Goal: Task Accomplishment & Management: Use online tool/utility

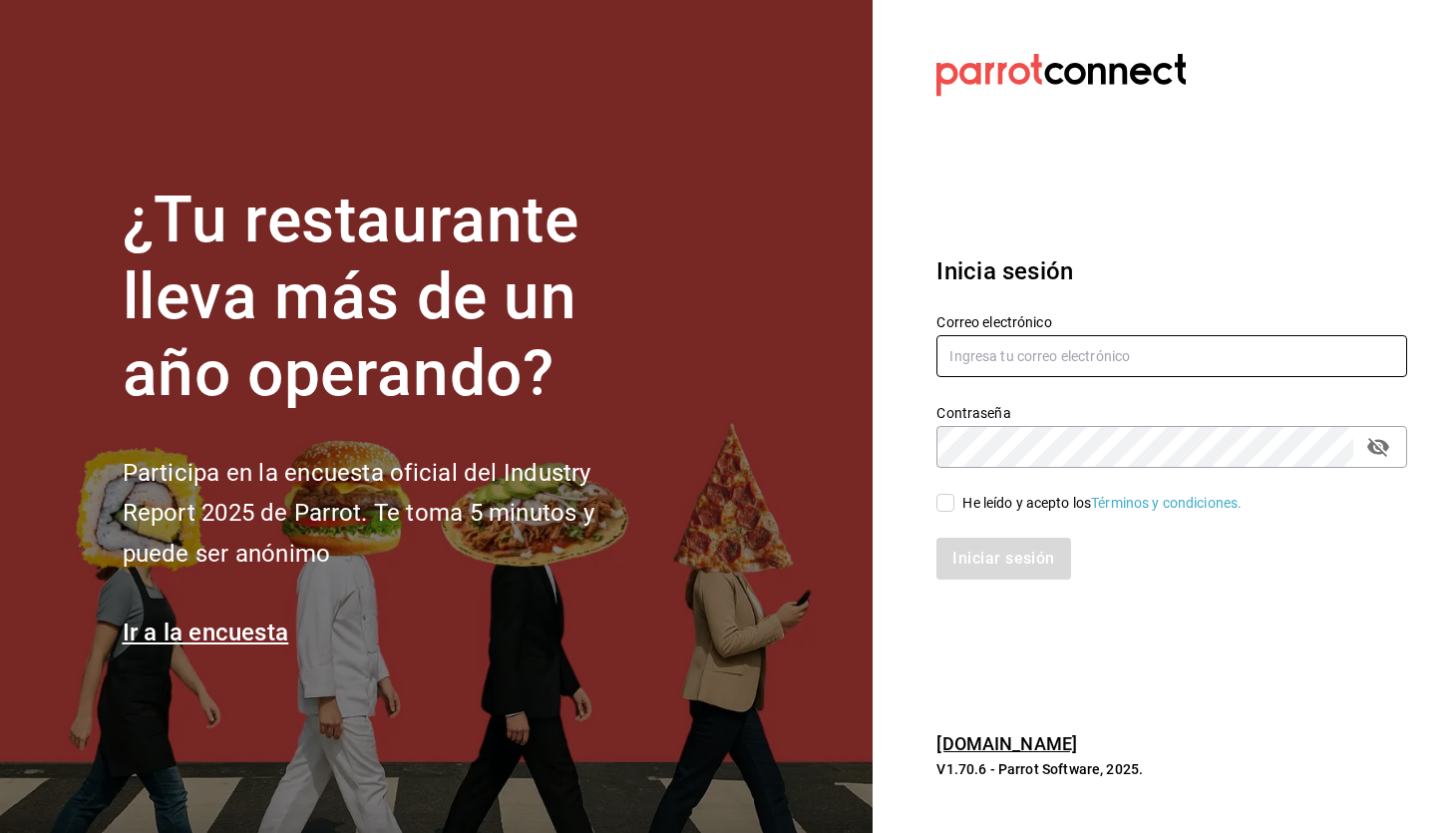
type input "[EMAIL_ADDRESS][DOMAIN_NAME]"
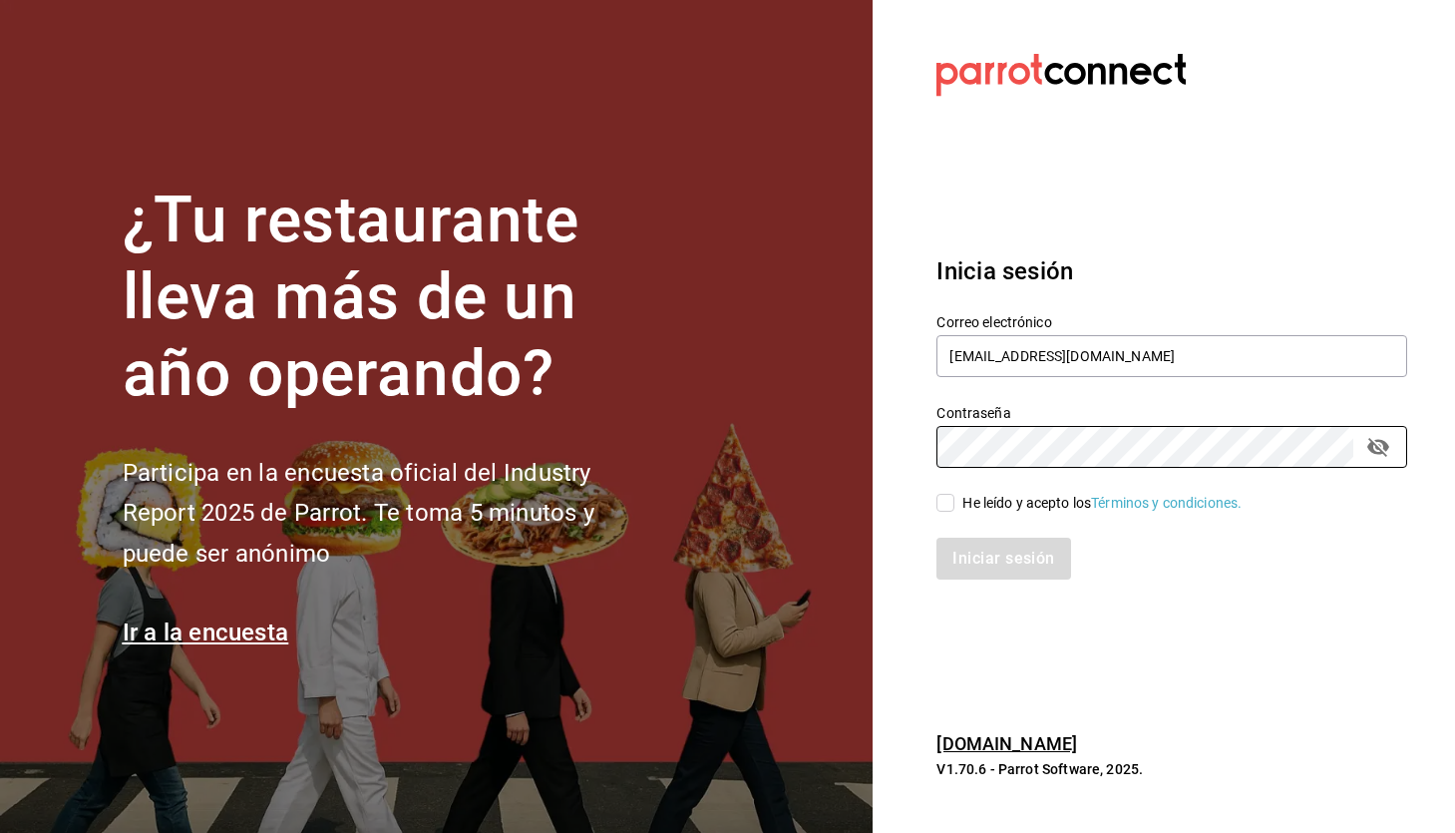
click at [953, 507] on input "He leído y acepto los Términos y condiciones." at bounding box center [946, 503] width 18 height 18
checkbox input "true"
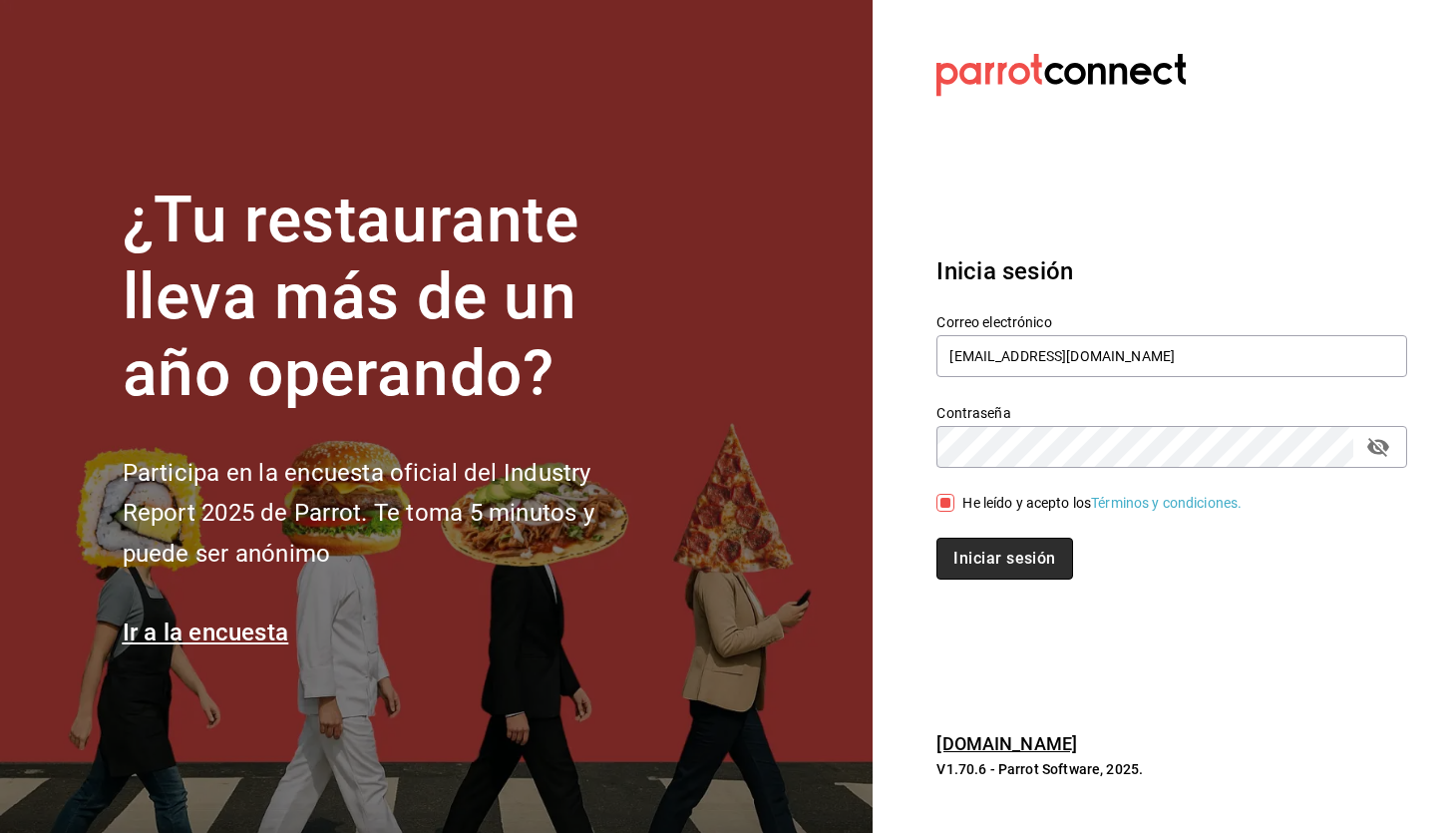
click at [985, 559] on button "Iniciar sesión" at bounding box center [1005, 559] width 136 height 42
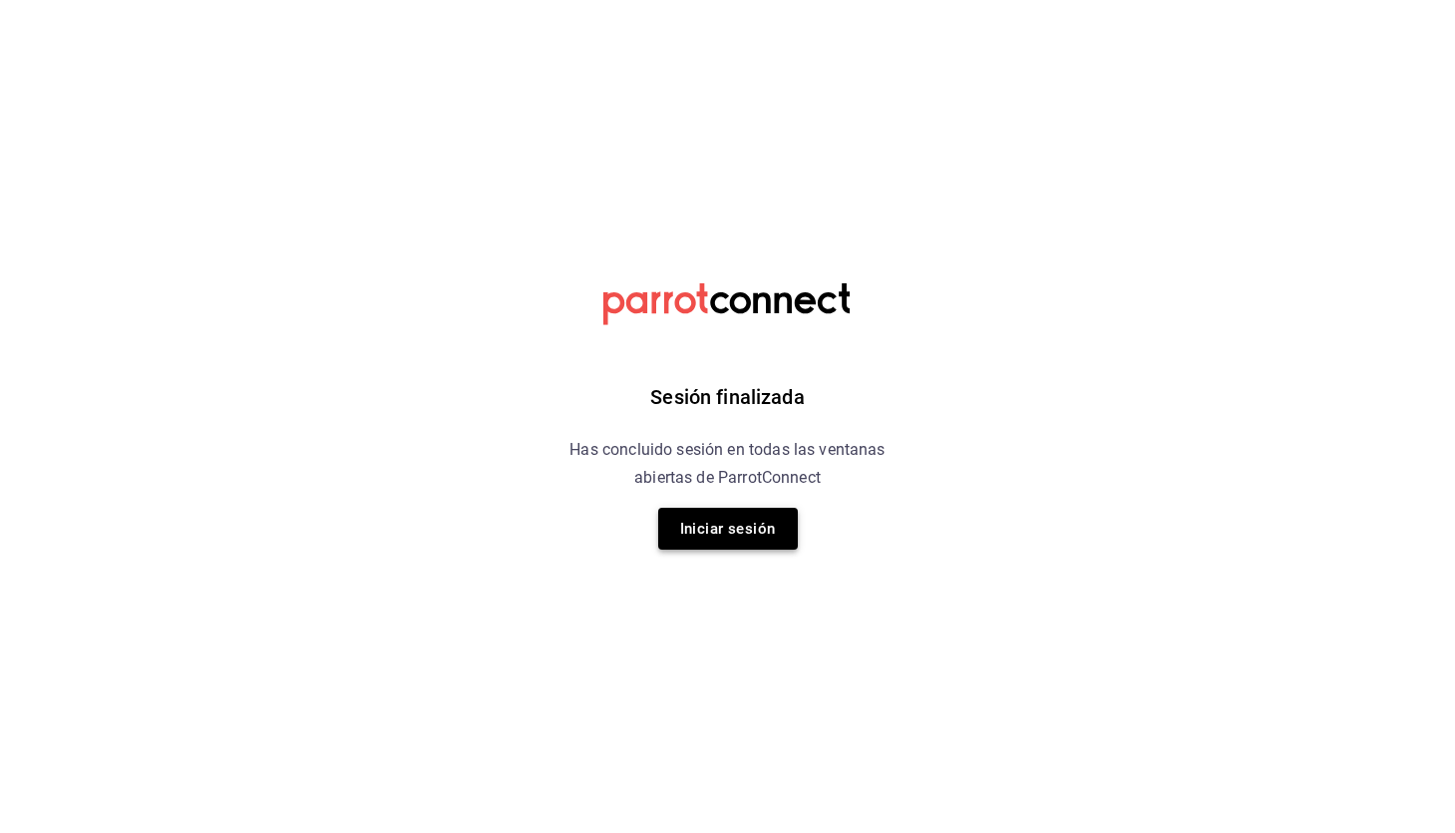
click at [746, 518] on button "Iniciar sesión" at bounding box center [728, 529] width 140 height 42
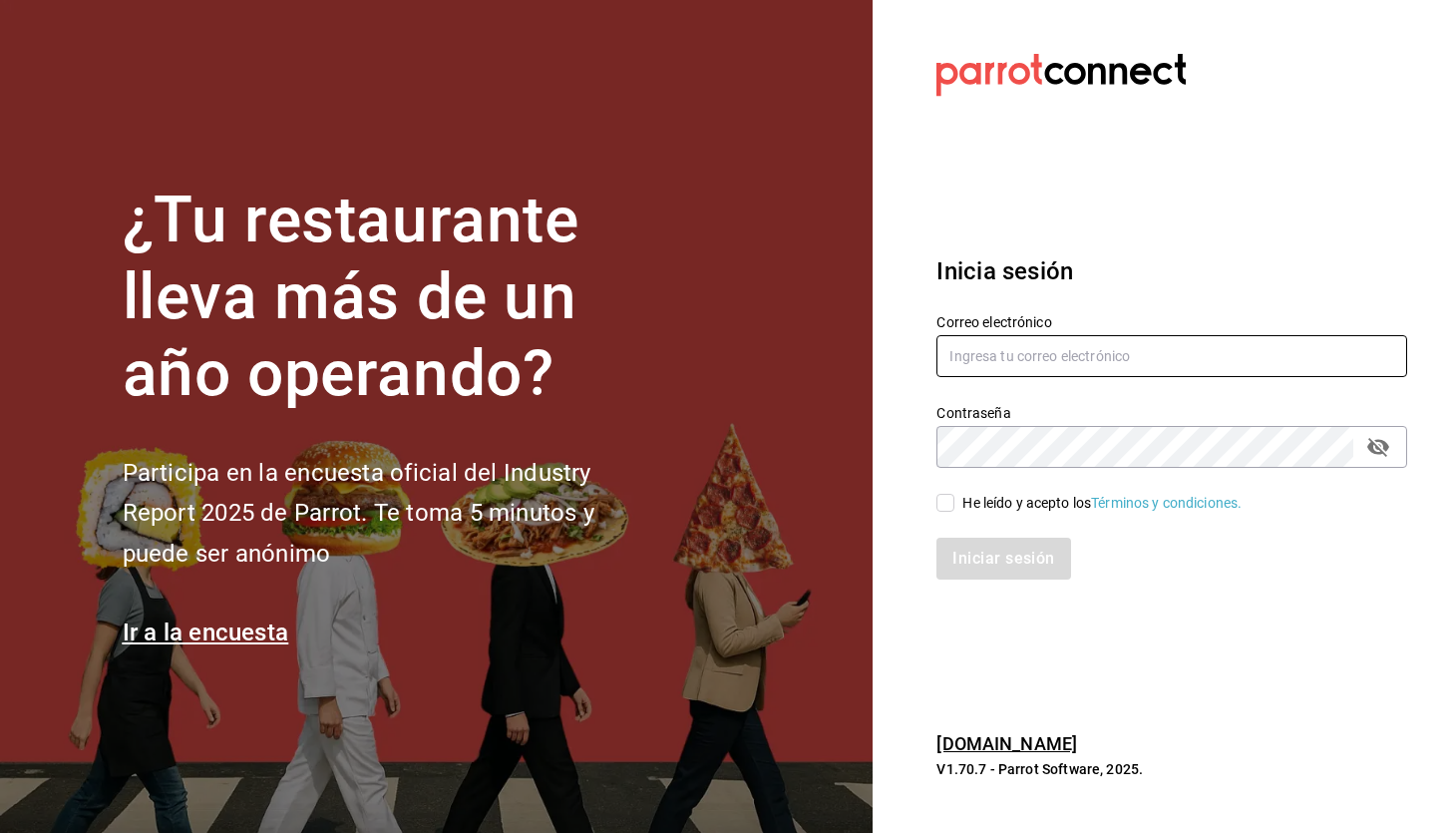
type input "[EMAIL_ADDRESS][DOMAIN_NAME]"
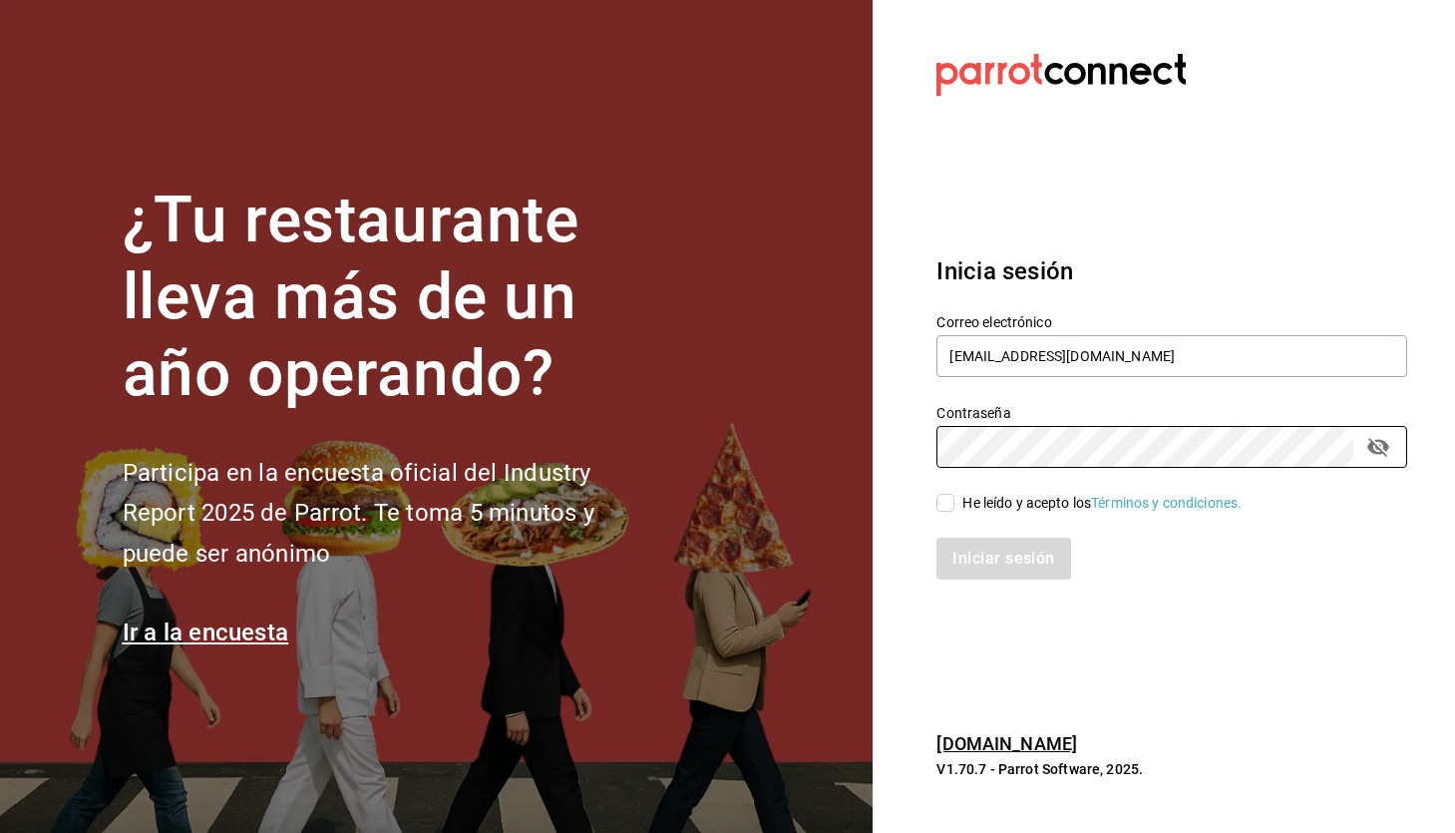
click at [949, 503] on input "He leído y acepto los Términos y condiciones." at bounding box center [946, 503] width 18 height 18
checkbox input "true"
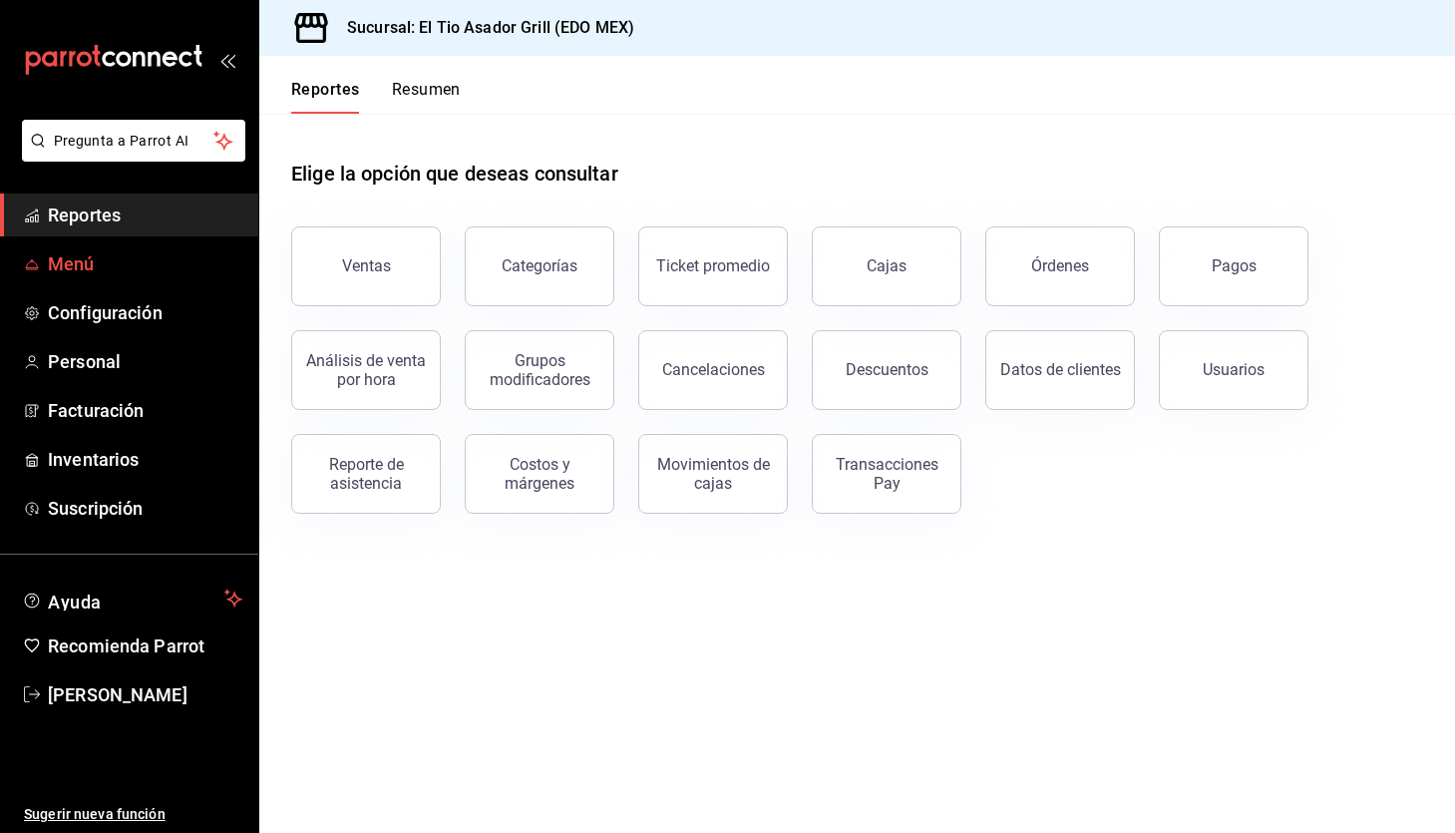
click at [108, 264] on span "Menú" at bounding box center [145, 263] width 195 height 27
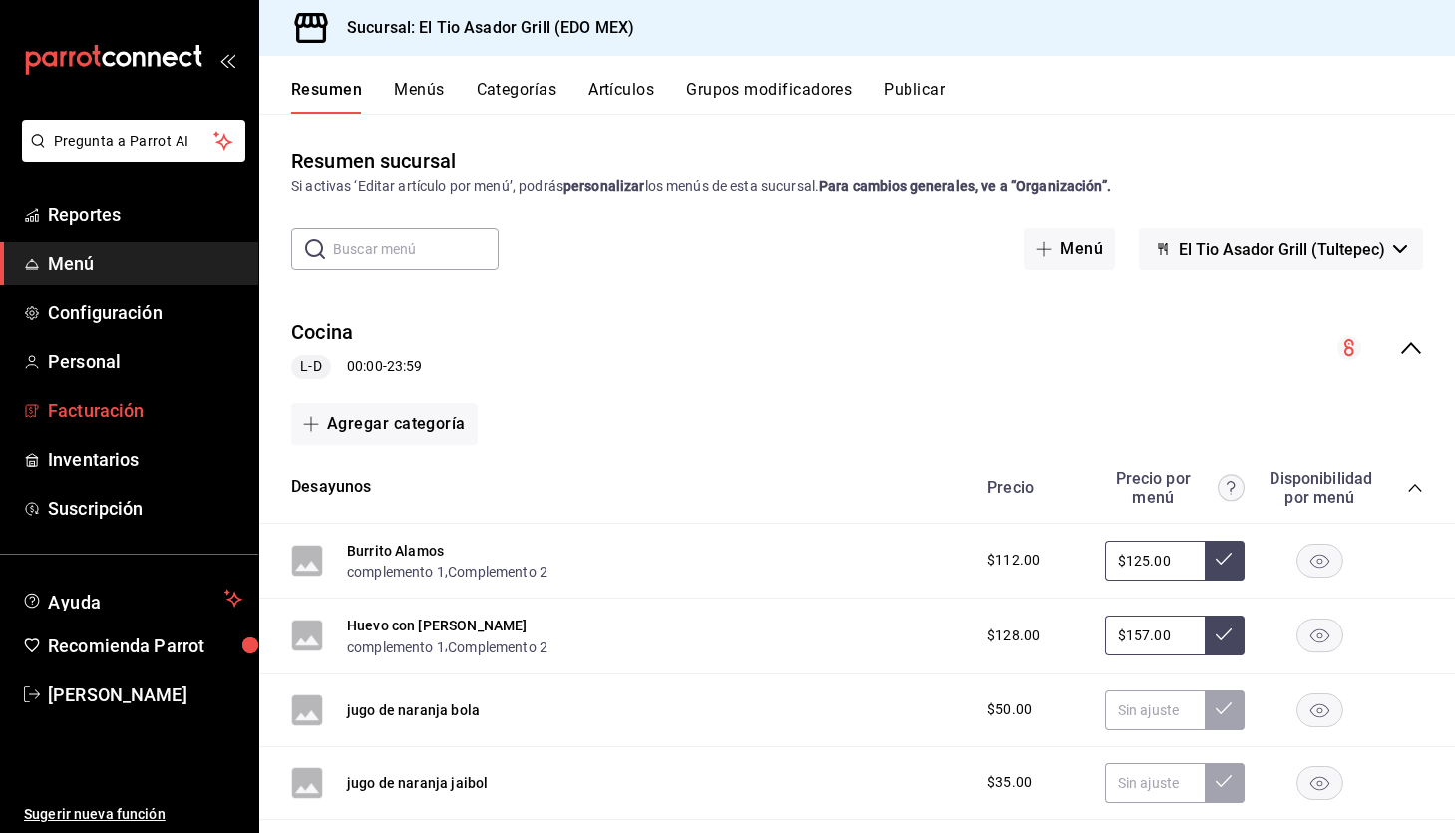
click at [87, 415] on span "Facturación" at bounding box center [145, 410] width 195 height 27
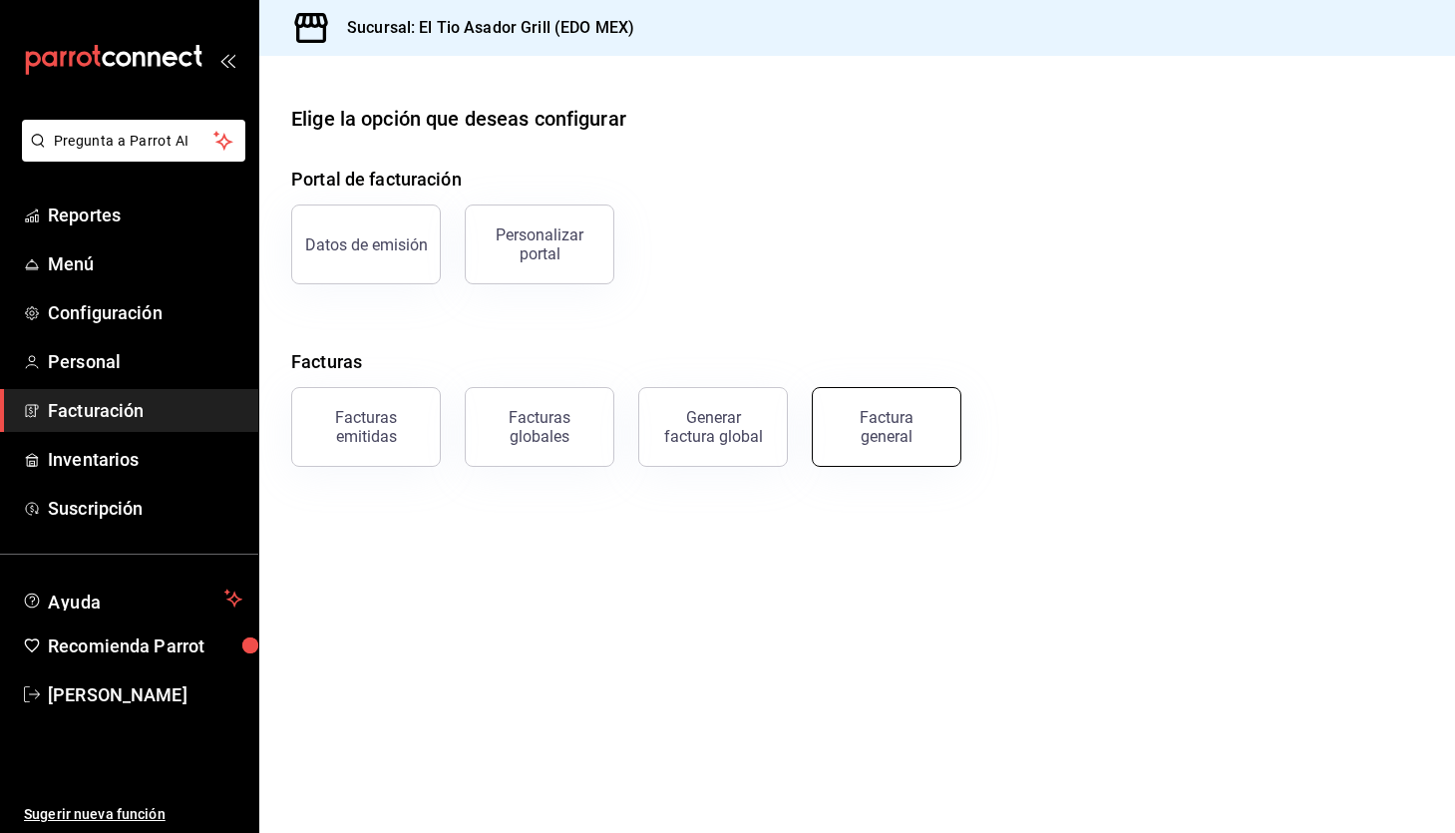
click at [889, 418] on div "Factura general" at bounding box center [887, 427] width 100 height 38
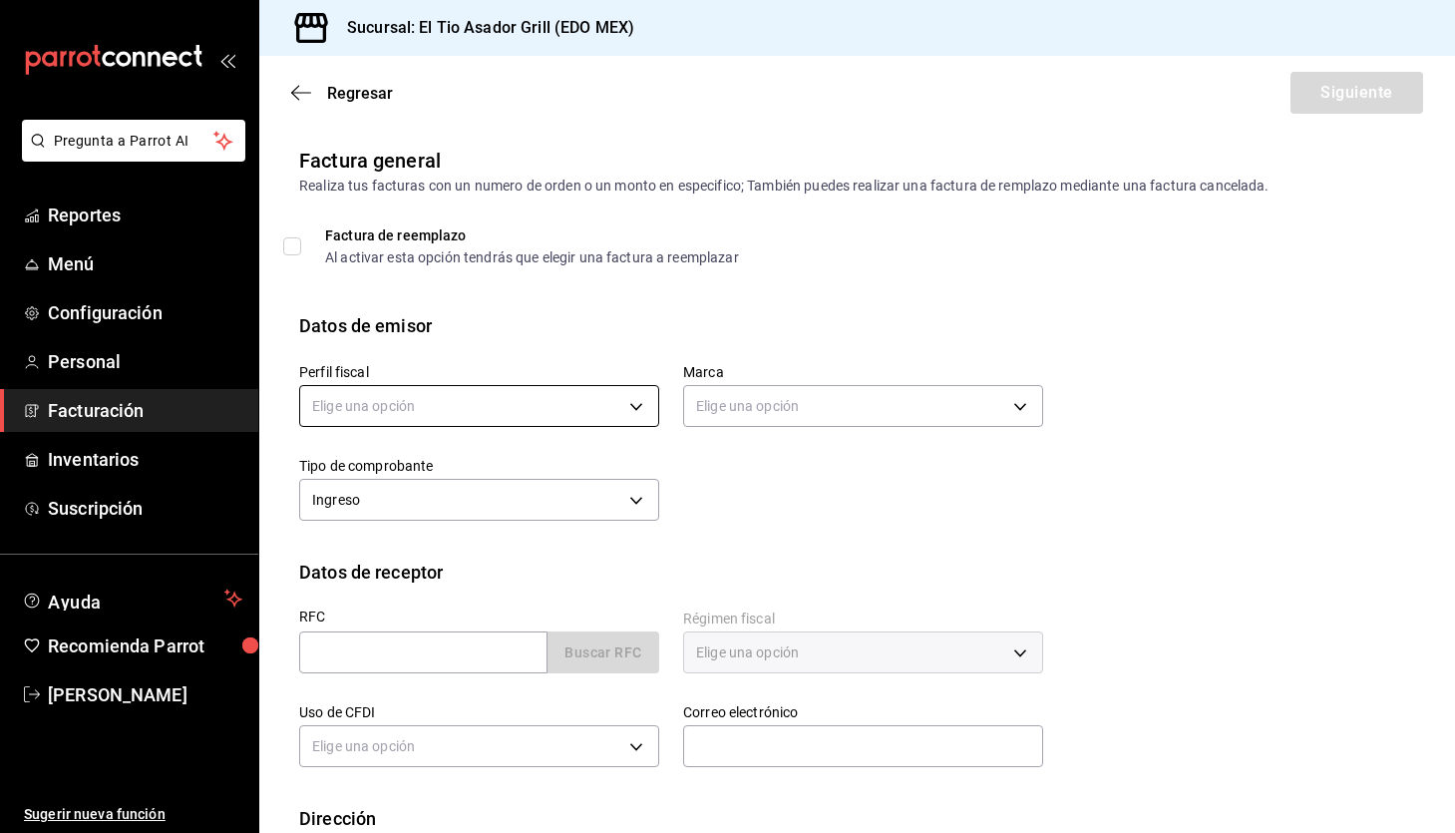
click at [504, 409] on body "Pregunta a Parrot AI Reportes Menú Configuración Personal Facturación Inventari…" at bounding box center [727, 416] width 1455 height 833
click at [464, 495] on li "DIONISIA MARIA ZUÑIGA SOLANO" at bounding box center [479, 507] width 358 height 37
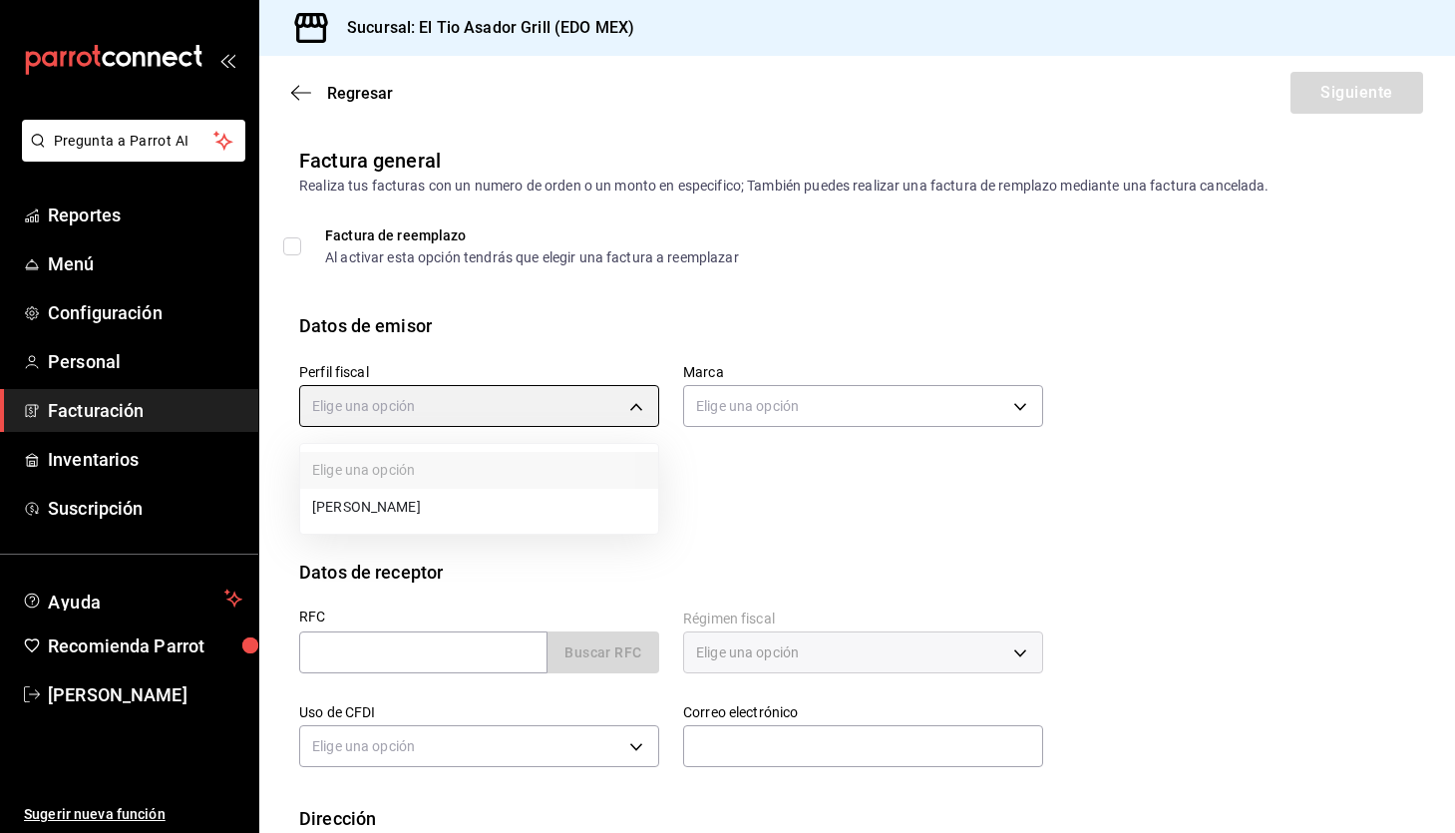
type input "84b5ee77-c965-4010-b443-ec846d51f0e2"
type input "b3a35fad-517b-4bc0-9bfa-f39d008e23c0"
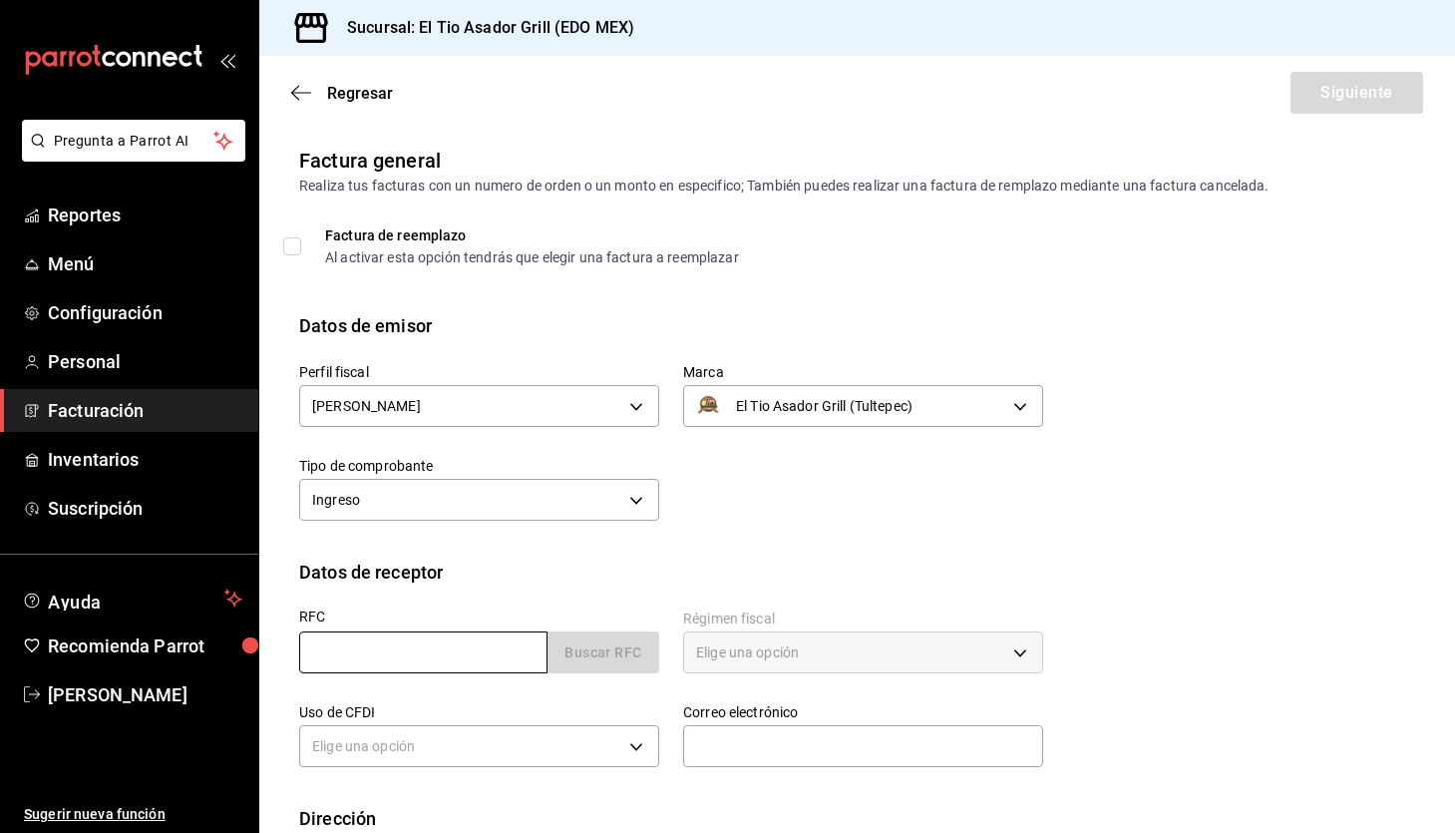
click at [512, 660] on input "text" at bounding box center [423, 652] width 248 height 42
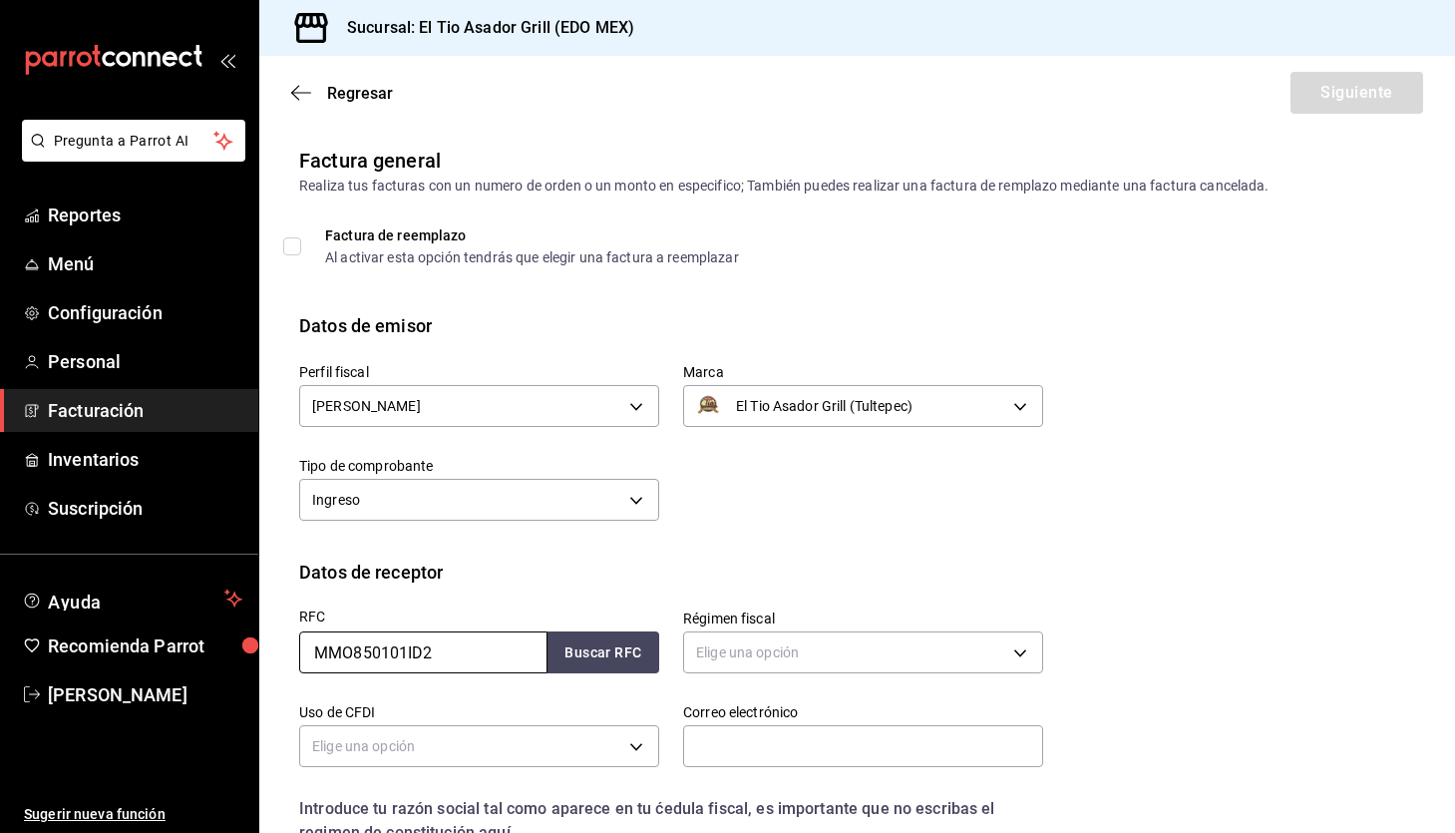
type input "MMO850101ID2"
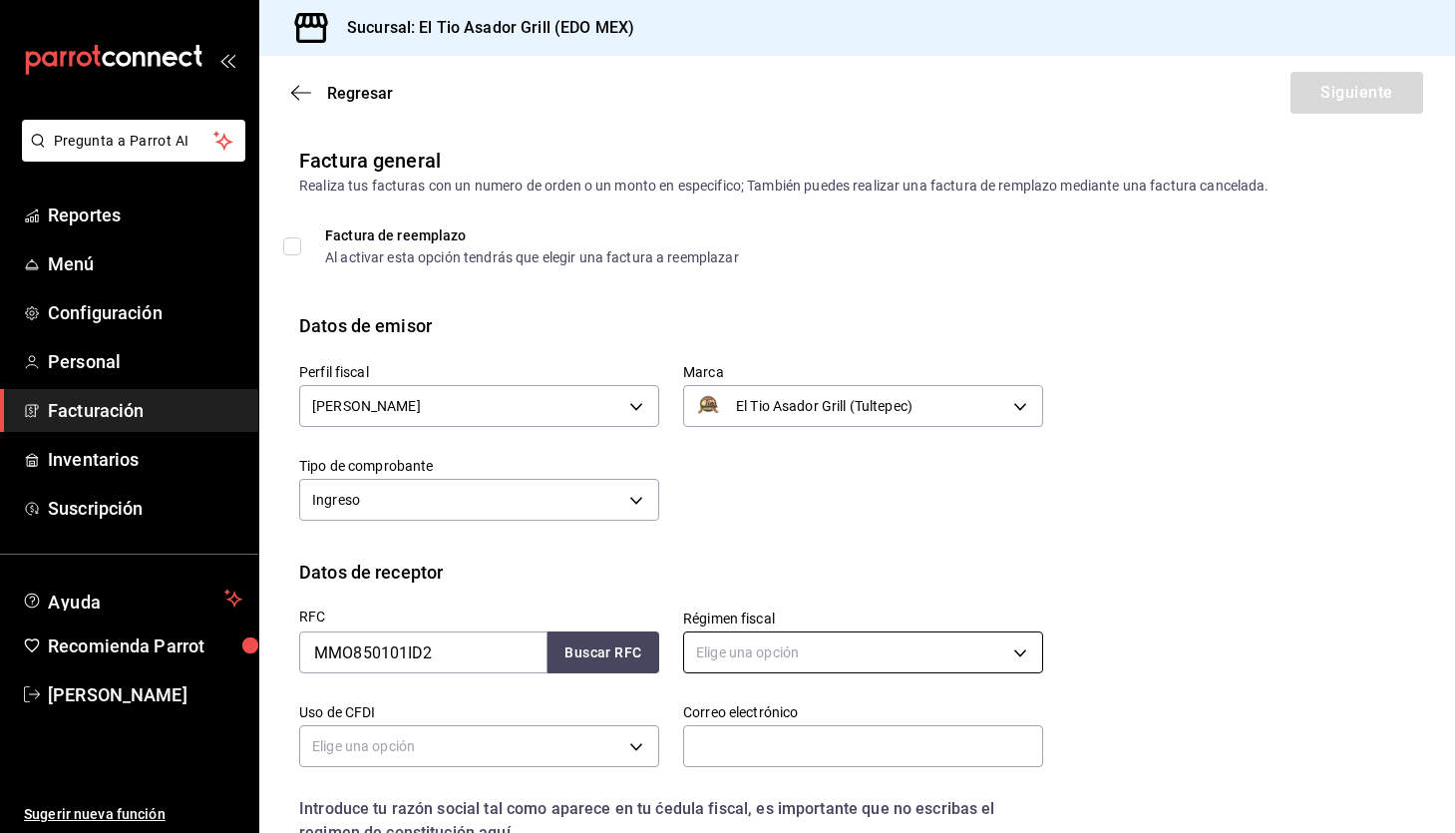
click at [769, 649] on body "Pregunta a Parrot AI Reportes Menú Configuración Personal Facturación Inventari…" at bounding box center [727, 416] width 1455 height 833
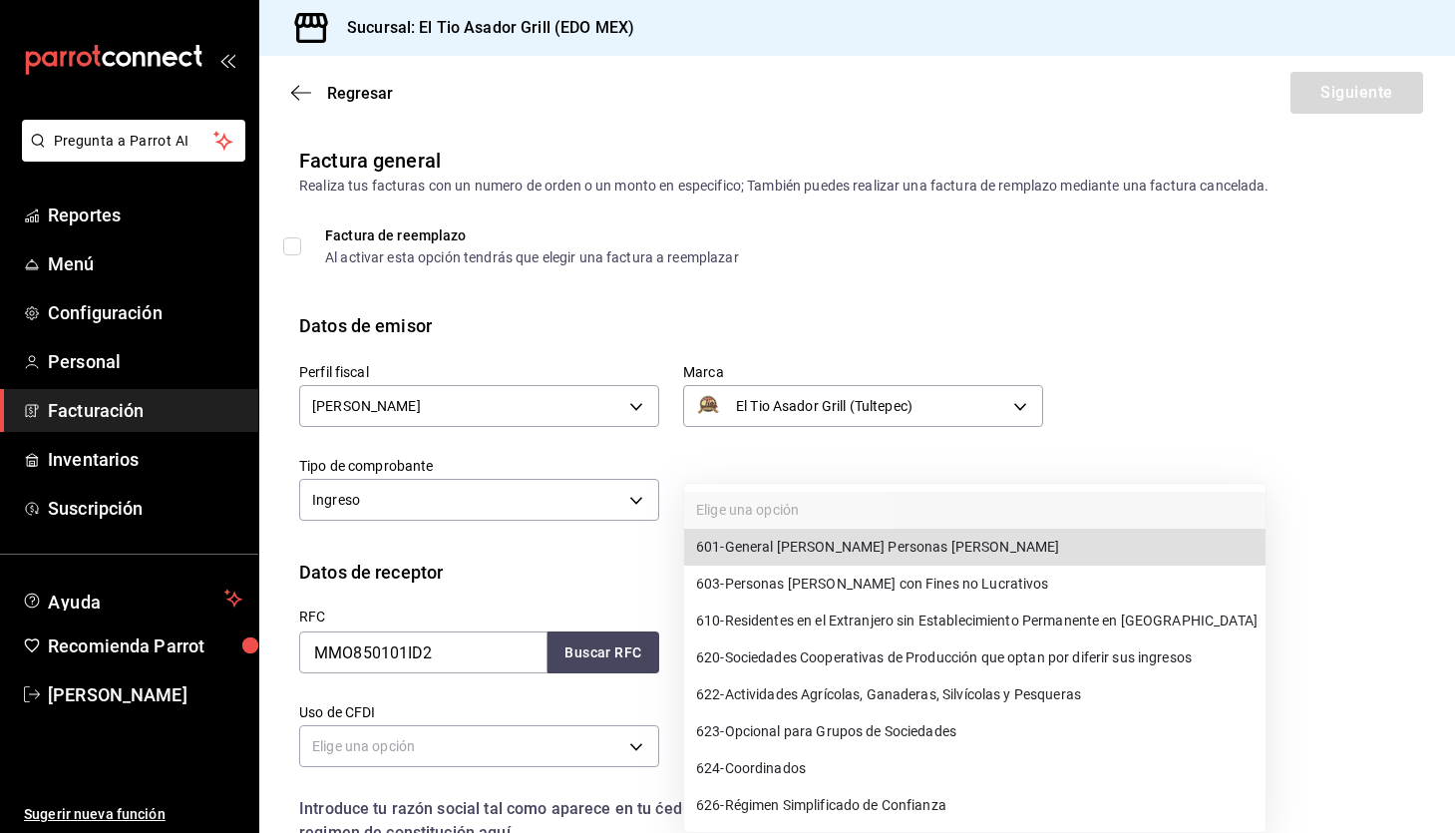
click at [854, 580] on span "603 - Personas Morales con Fines no Lucrativos" at bounding box center [872, 584] width 353 height 21
type input "603"
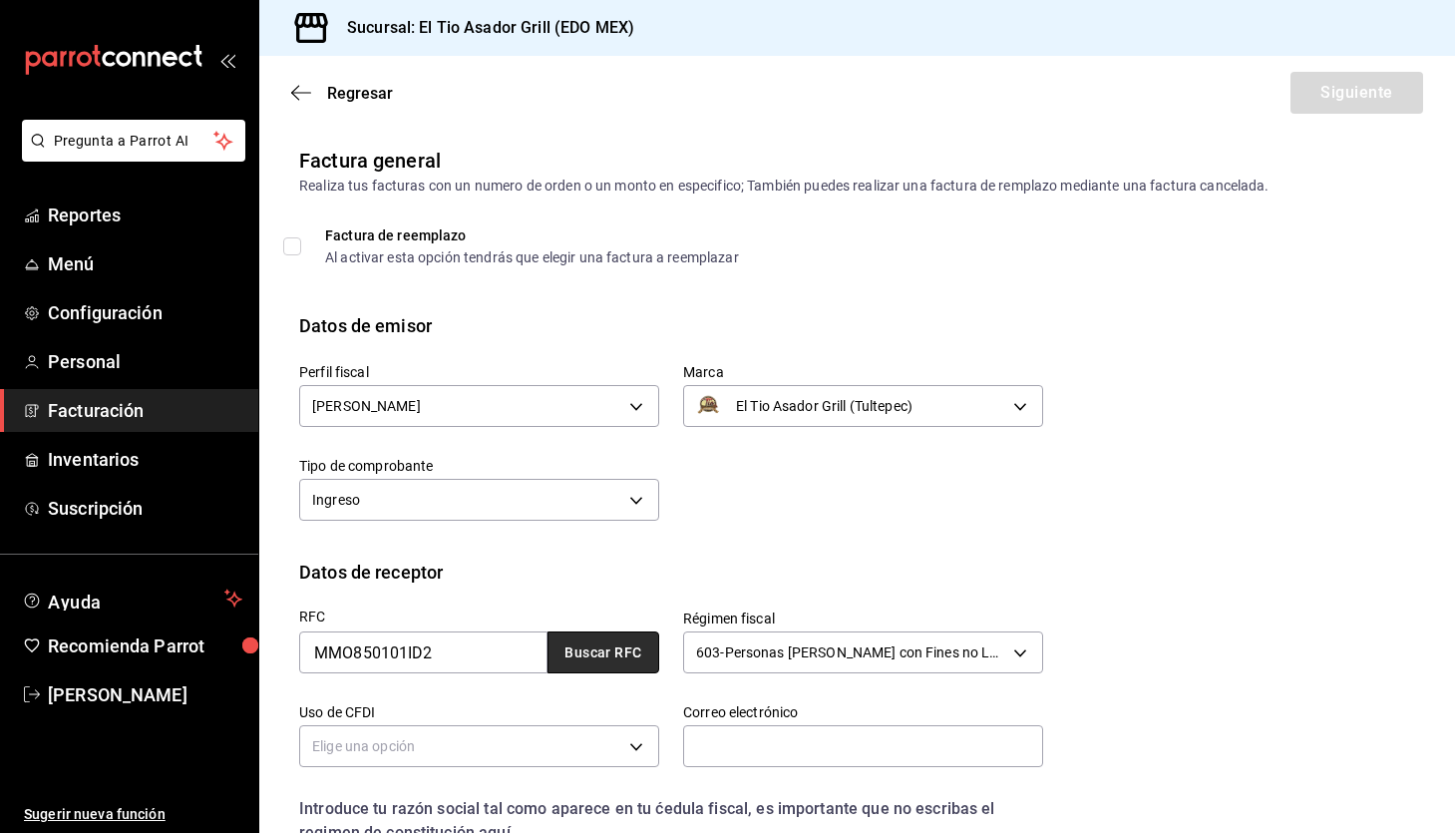
click at [610, 638] on button "Buscar RFC" at bounding box center [604, 652] width 112 height 42
type input "ei.saldana.c@gmail.com"
type input "54880"
type input "MUNICIPIO DE MELCHOR OCAMPO"
type input "G03"
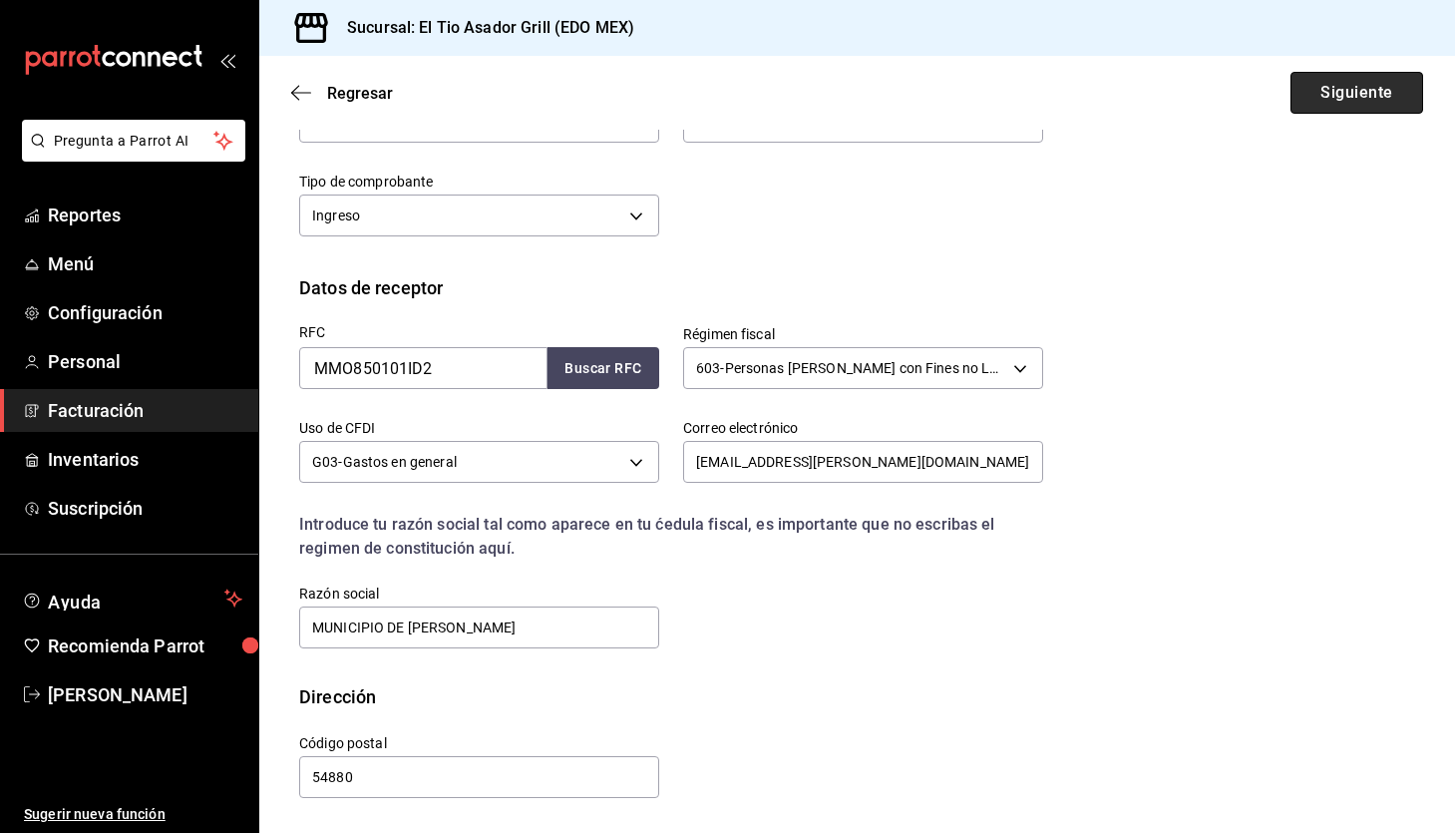
click at [1349, 109] on button "Siguiente" at bounding box center [1357, 93] width 133 height 42
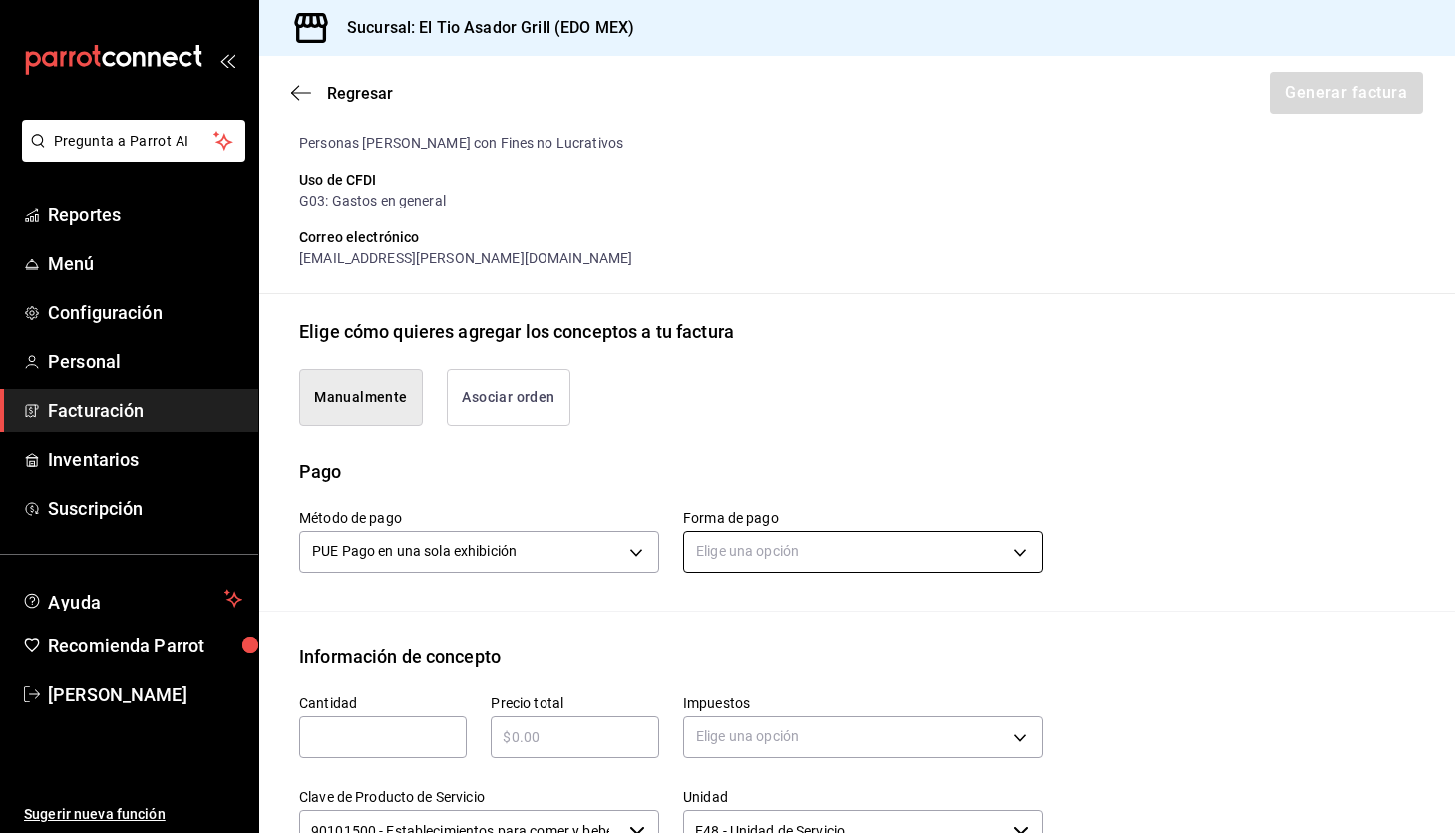
click at [805, 546] on body "Pregunta a Parrot AI Reportes Menú Configuración Personal Facturación Inventari…" at bounding box center [727, 416] width 1455 height 833
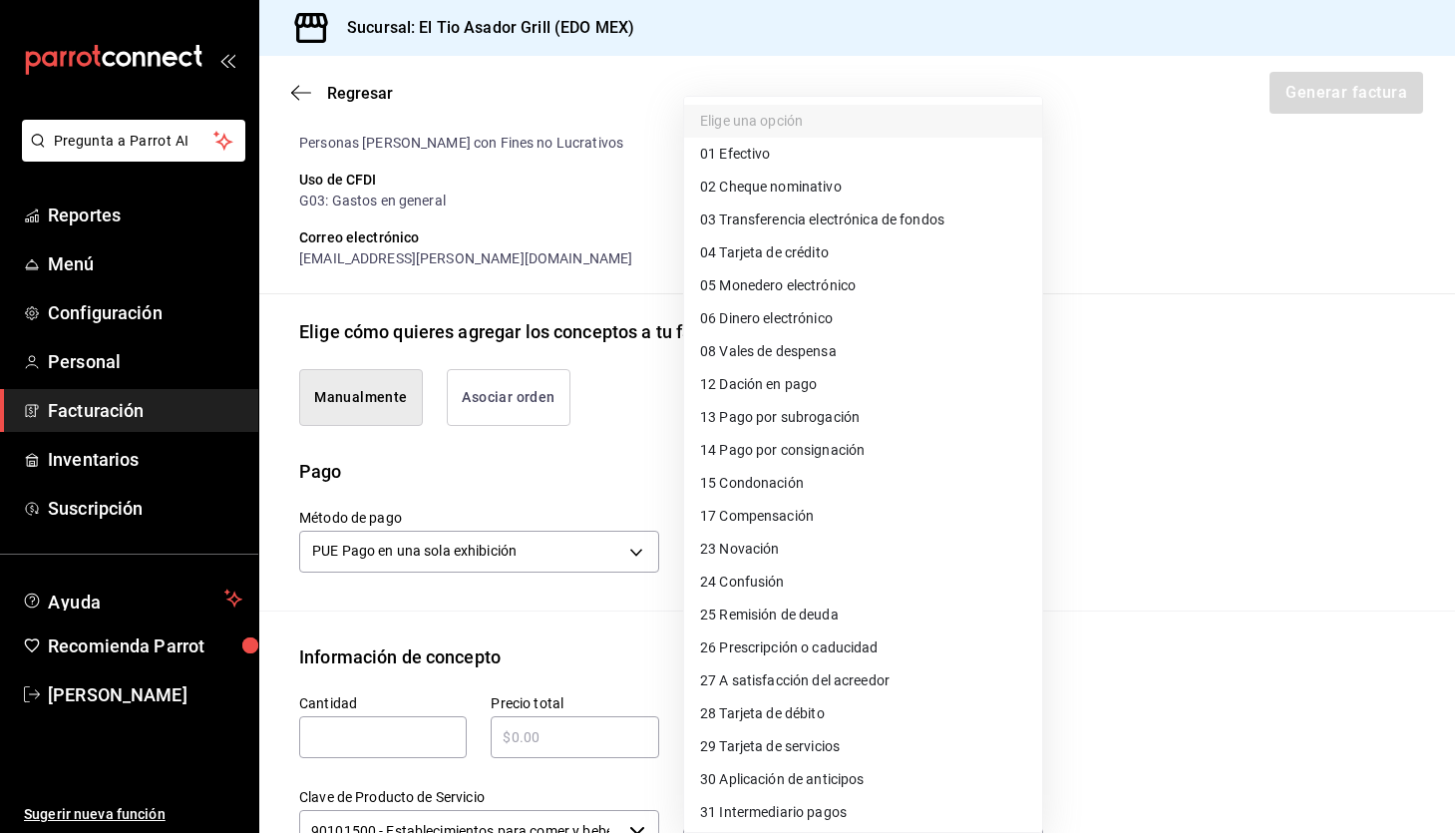
click at [847, 147] on li "01 Efectivo" at bounding box center [863, 154] width 358 height 33
type input "01"
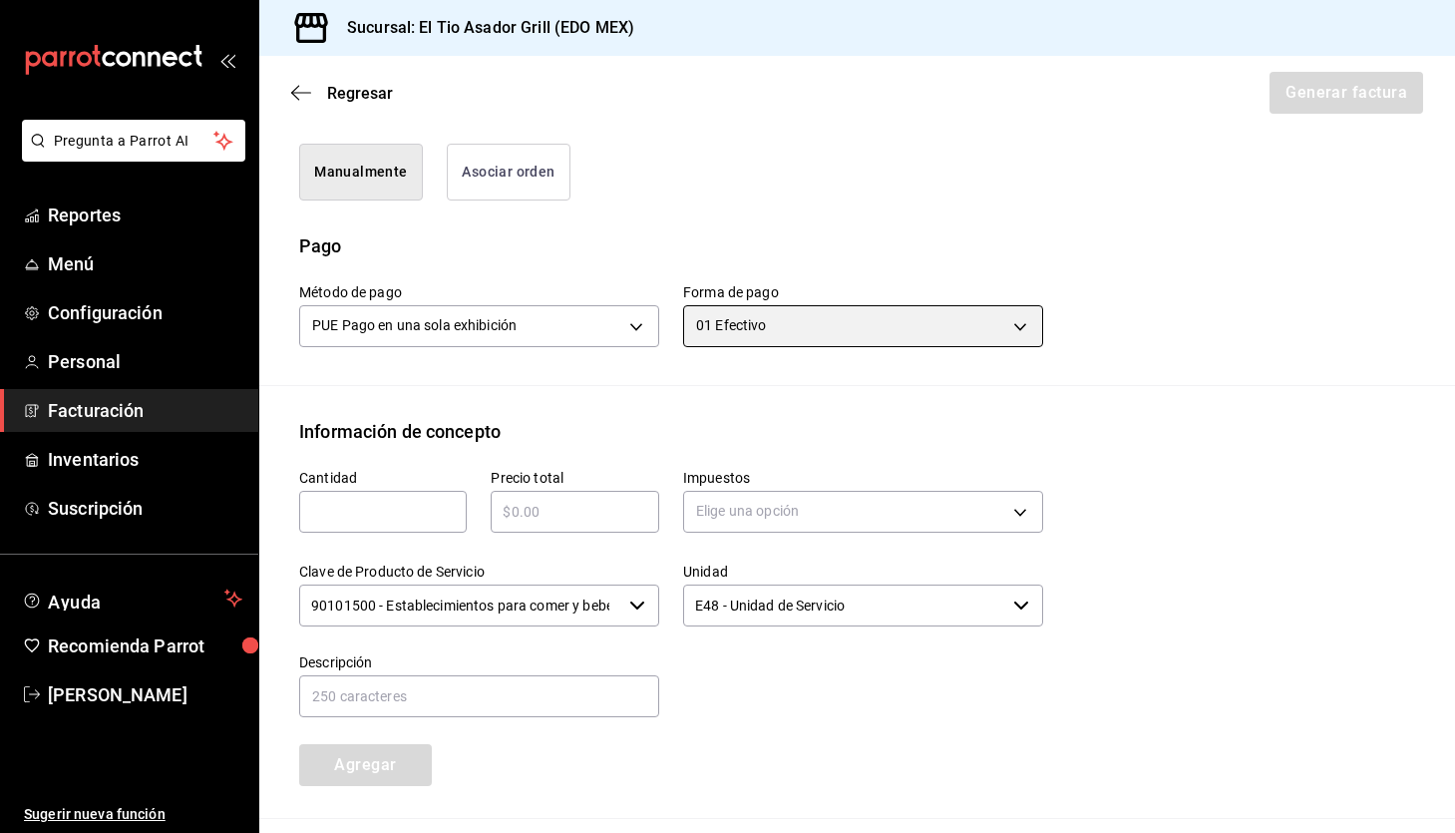
scroll to position [512, 0]
click at [414, 514] on input "text" at bounding box center [383, 510] width 168 height 24
type input "1"
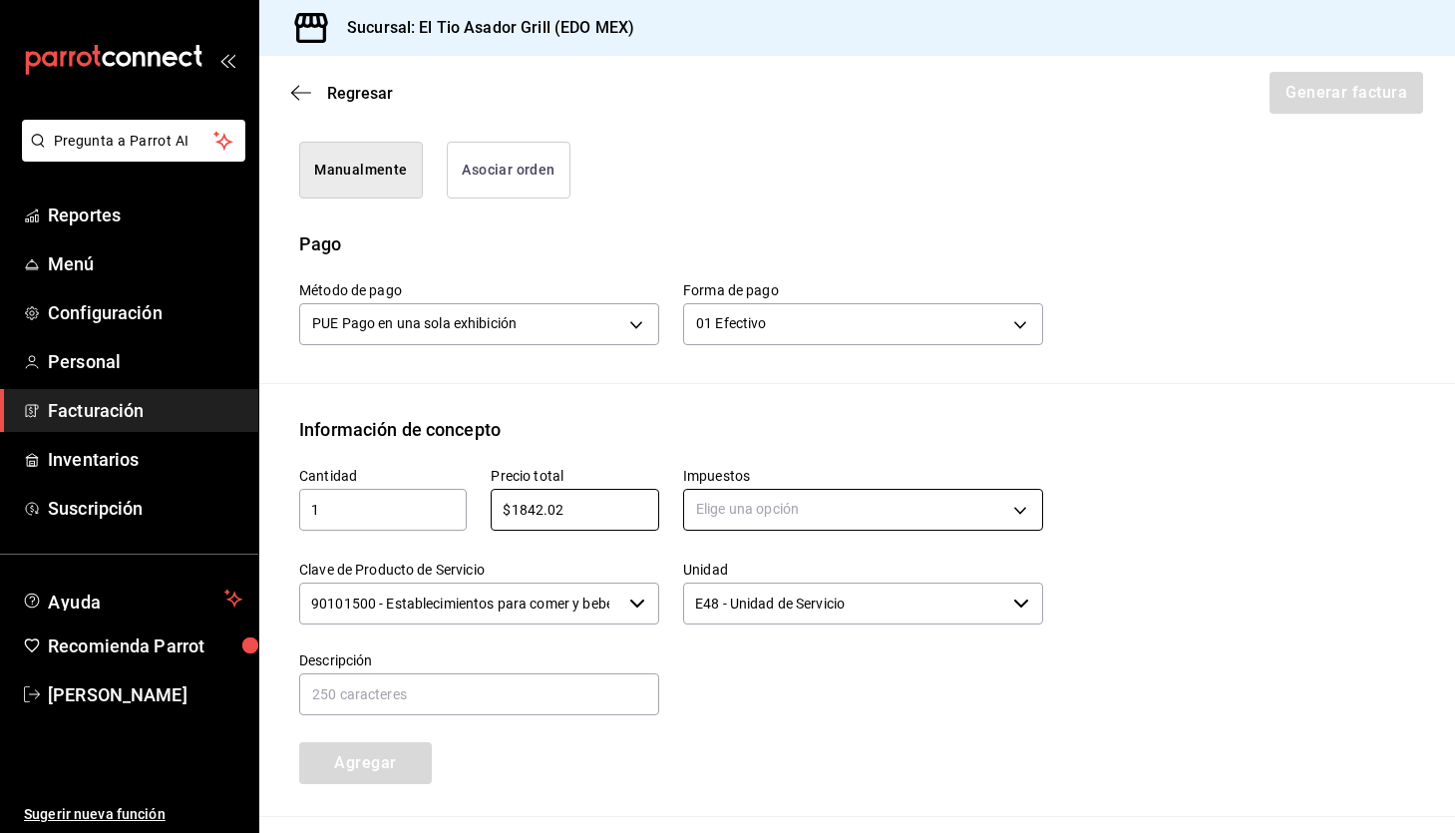
type input "$1842.02"
click at [837, 493] on body "Pregunta a Parrot AI Reportes Menú Configuración Personal Facturación Inventari…" at bounding box center [727, 416] width 1455 height 833
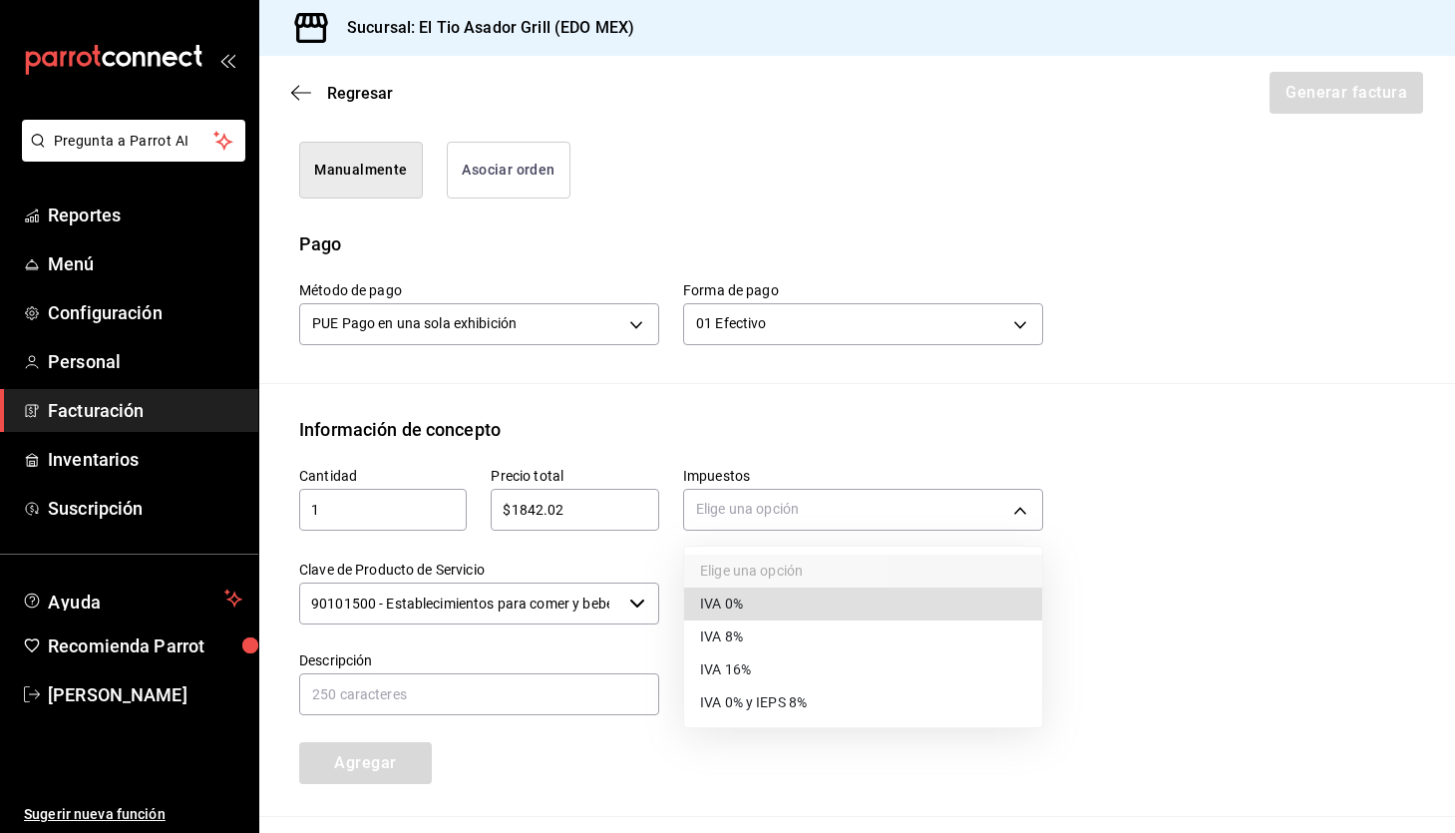
click at [781, 663] on li "IVA 16%" at bounding box center [863, 669] width 358 height 33
type input "IVA_16"
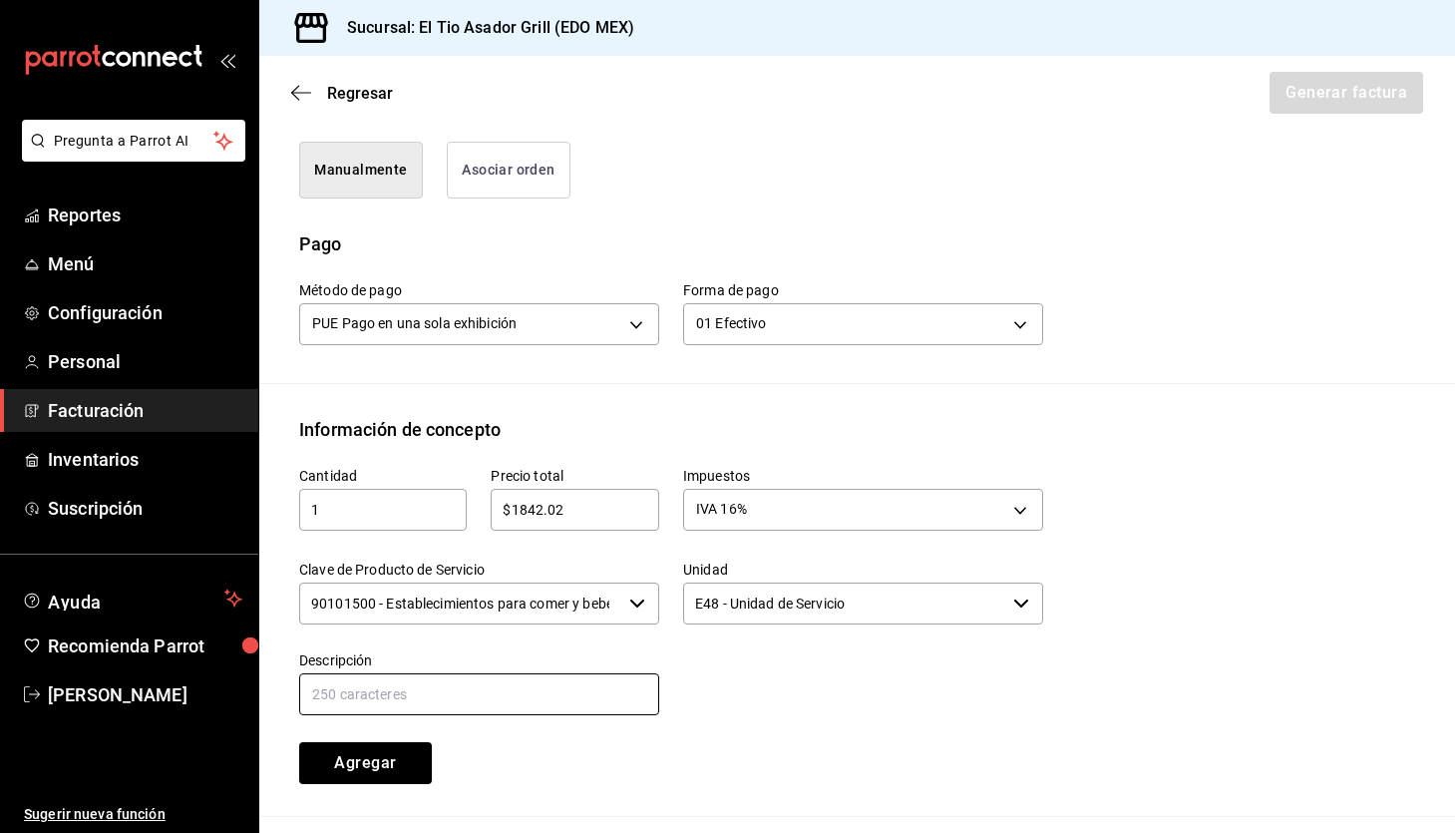
click at [583, 709] on input "text" at bounding box center [479, 694] width 360 height 42
type input "Consumo de alimentos"
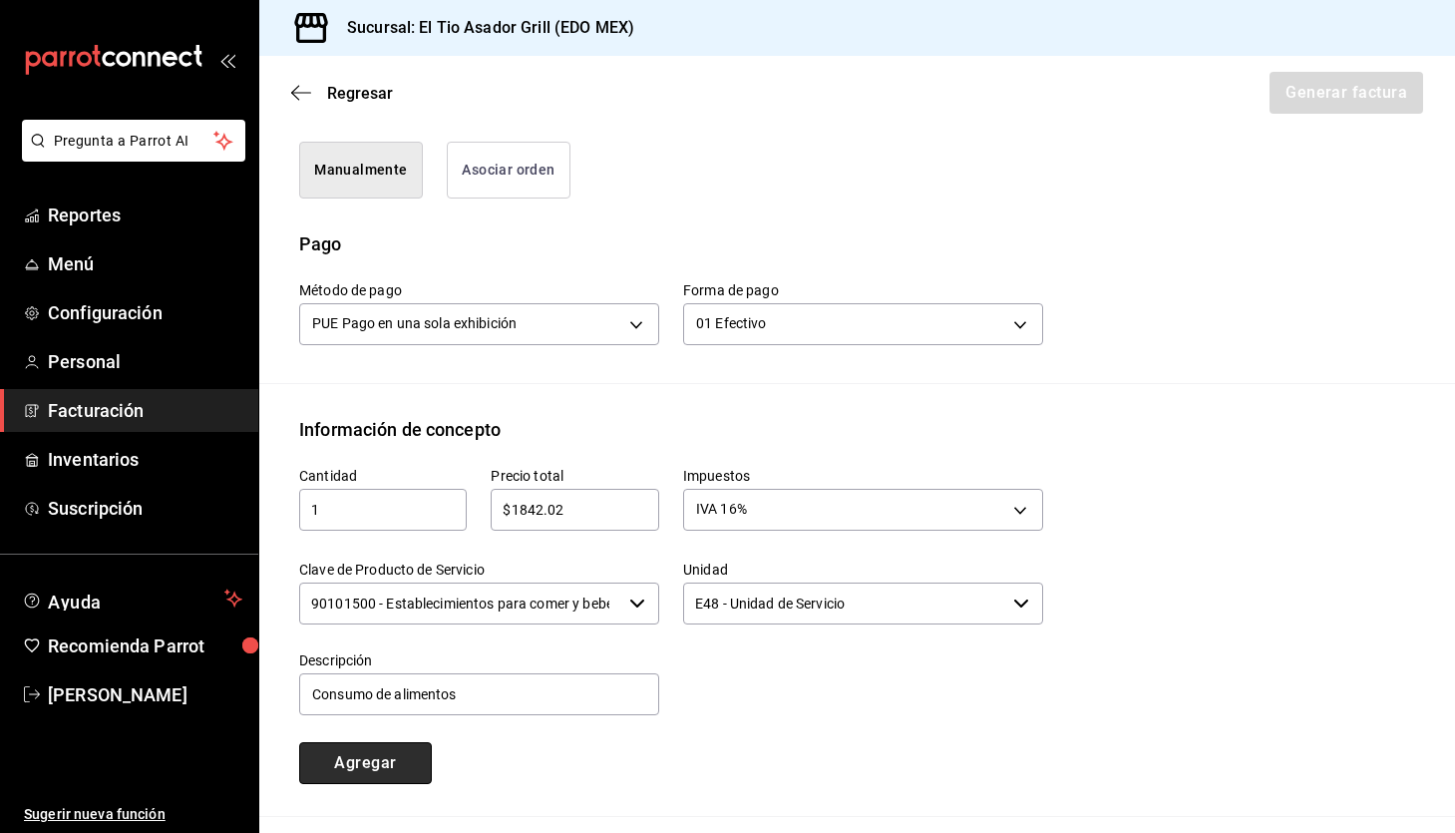
click at [402, 766] on button "Agregar" at bounding box center [365, 763] width 133 height 42
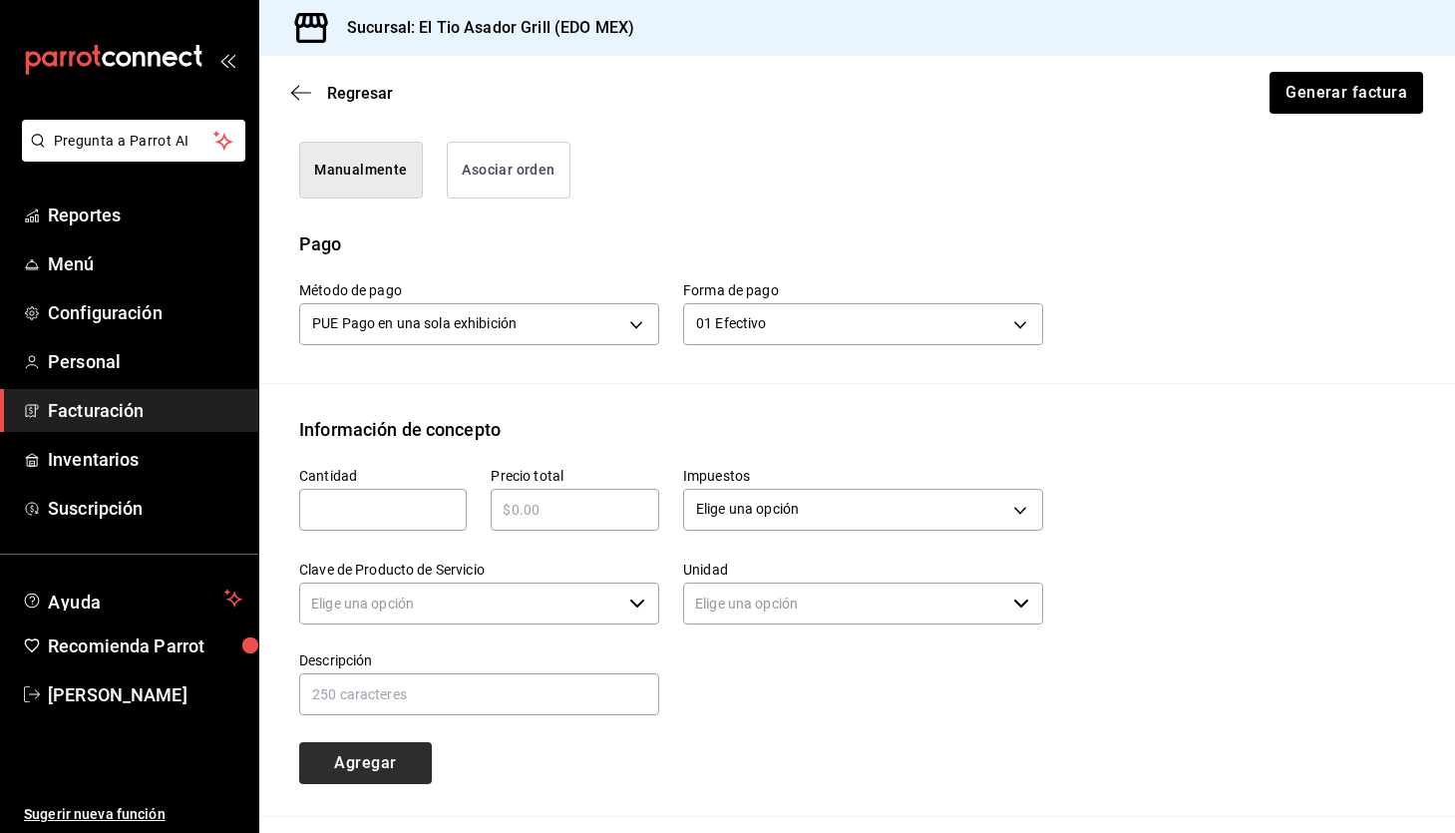
type input "90101500 - Establecimientos para comer y beber"
type input "E48 - Unidad de Servicio"
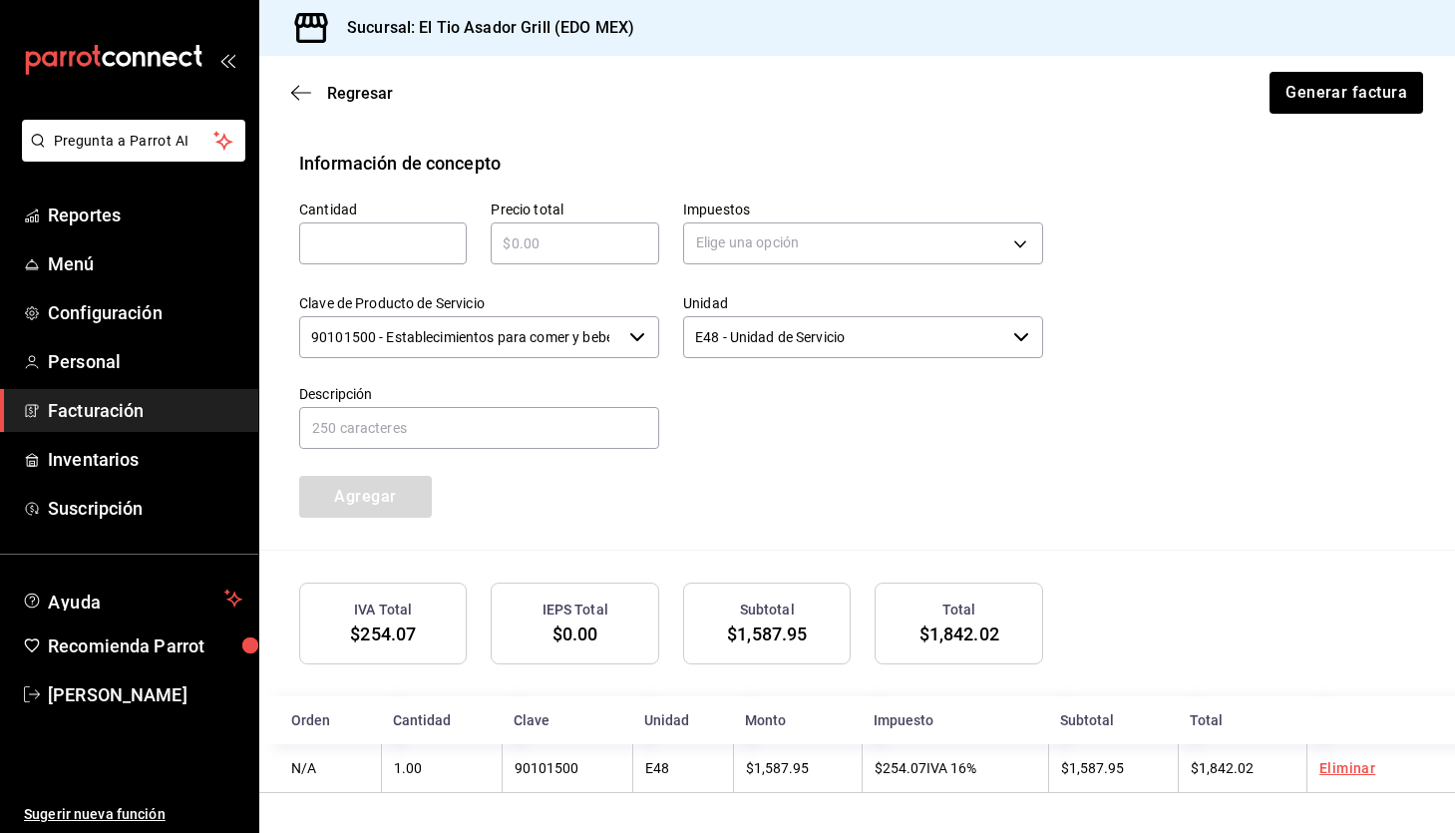
scroll to position [777, 0]
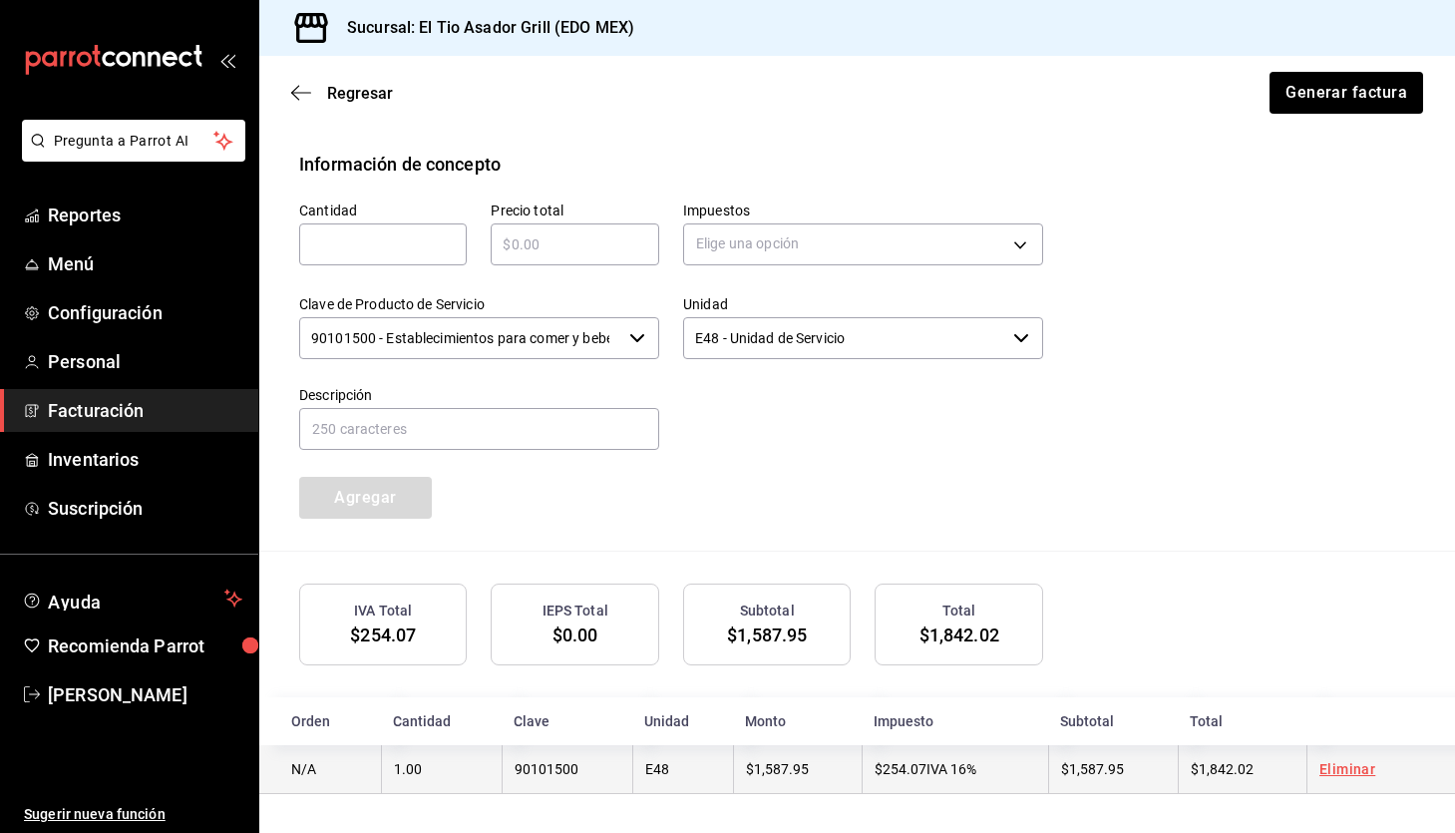
click at [920, 761] on span "$254.07" at bounding box center [901, 769] width 52 height 16
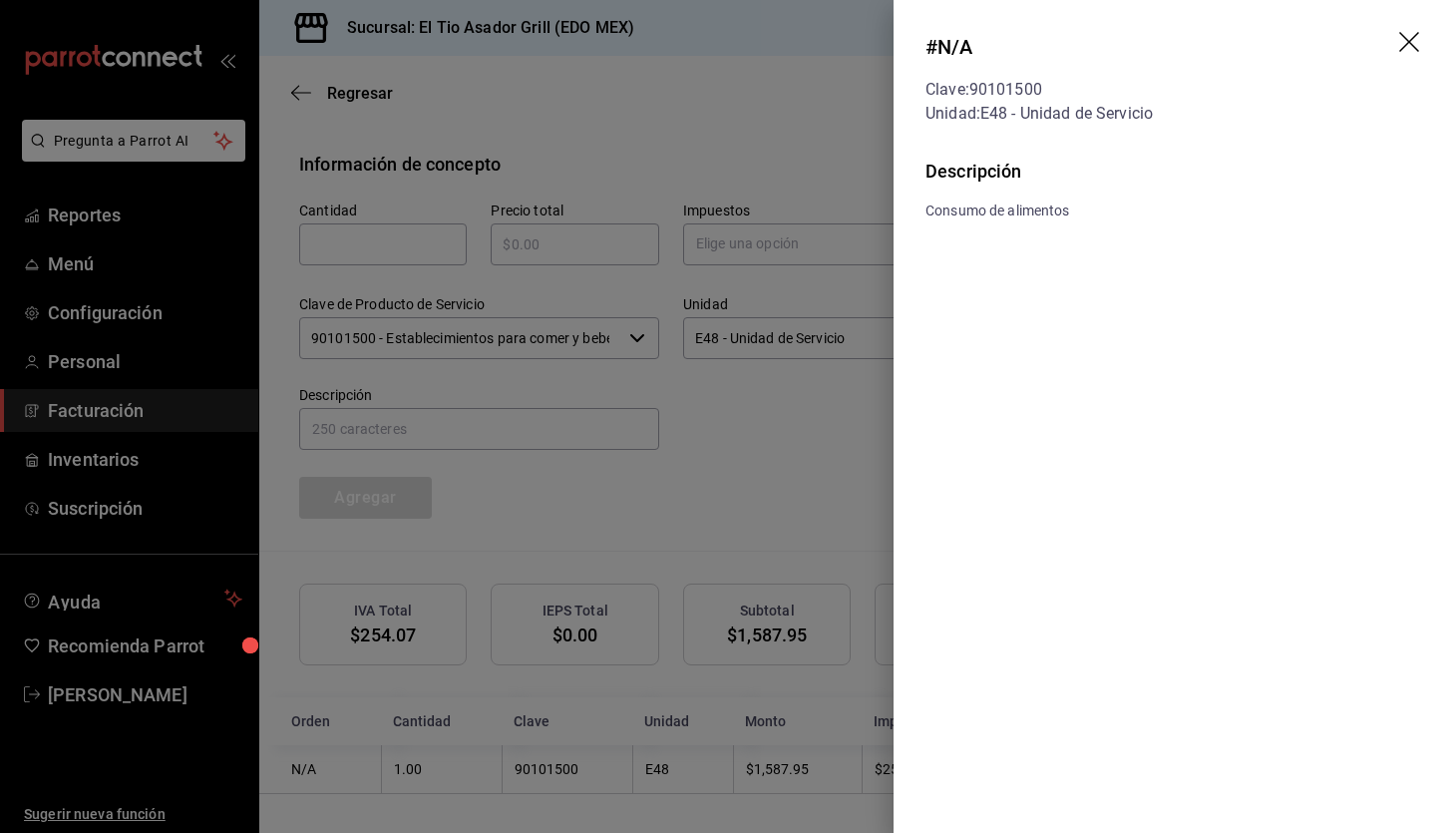
click at [1409, 36] on icon "drag" at bounding box center [1411, 44] width 24 height 24
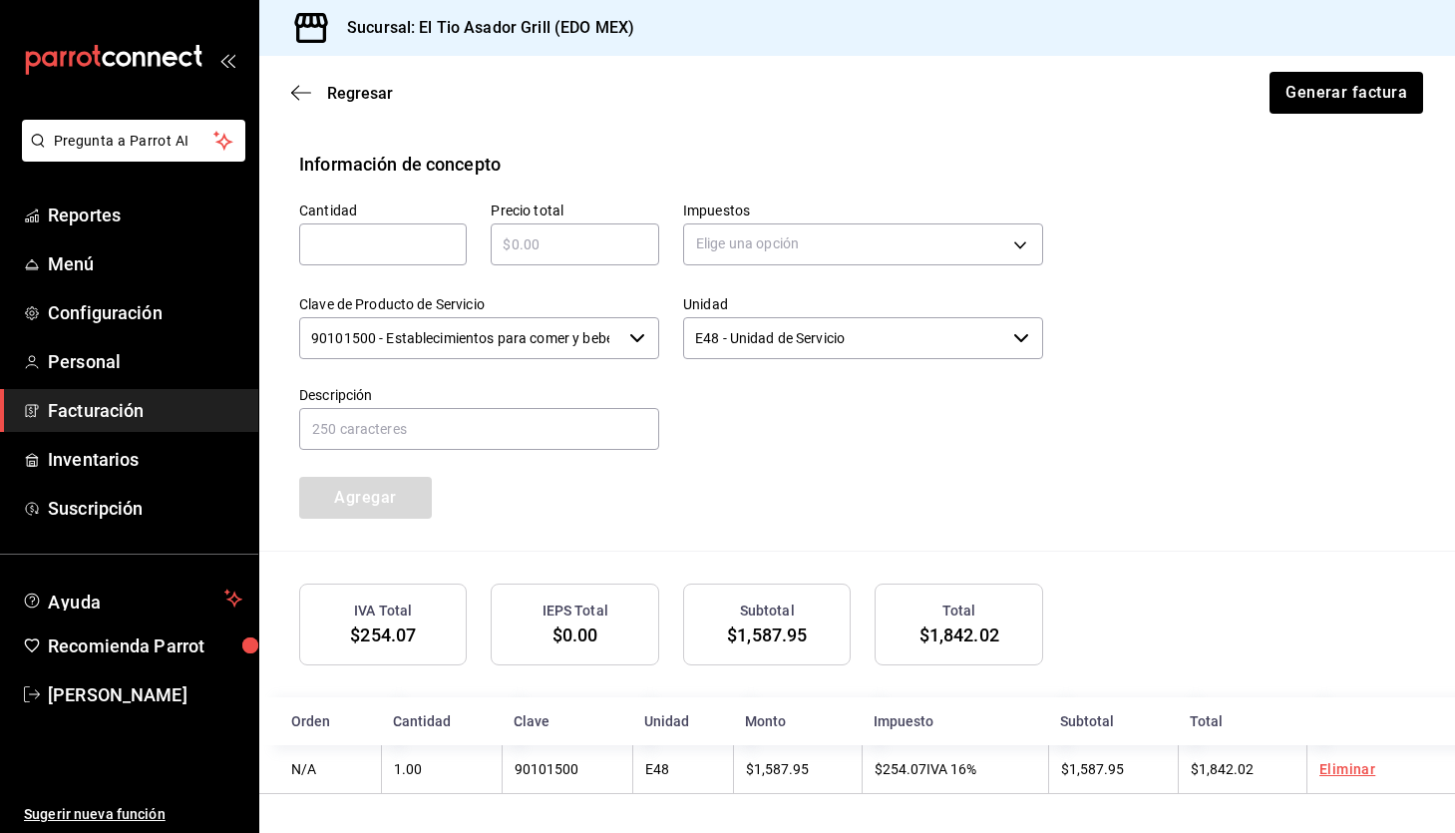
click at [783, 625] on span "$1,587.95" at bounding box center [767, 634] width 80 height 21
click at [309, 86] on icon "button" at bounding box center [301, 93] width 20 height 18
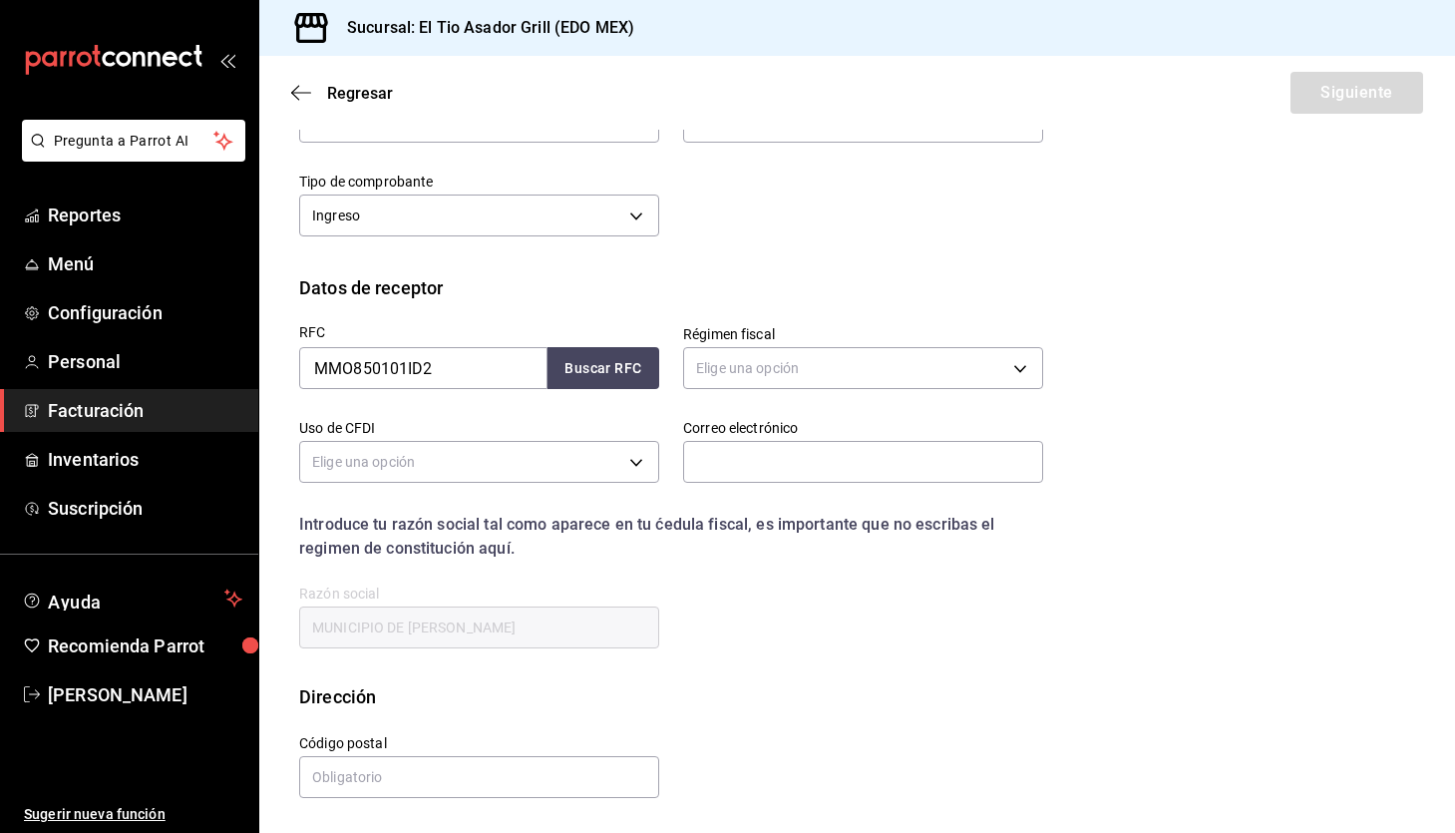
scroll to position [122, 0]
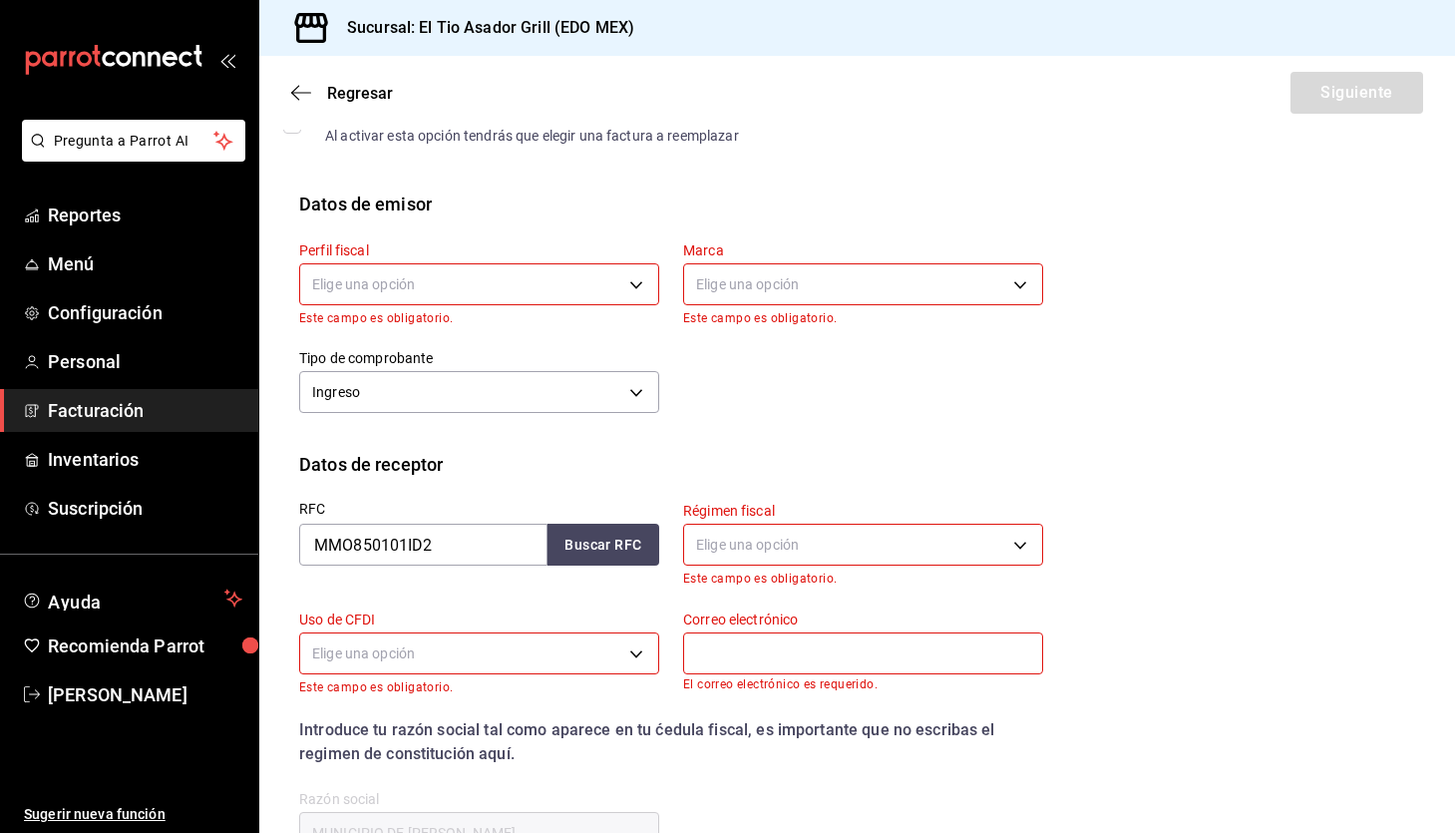
click at [536, 281] on body "Pregunta a Parrot AI Reportes Menú Configuración Personal Facturación Inventari…" at bounding box center [727, 416] width 1455 height 833
click at [482, 376] on li "DIONISIA MARIA ZUÑIGA SOLANO" at bounding box center [479, 385] width 358 height 37
type input "84b5ee77-c965-4010-b443-ec846d51f0e2"
type input "b3a35fad-517b-4bc0-9bfa-f39d008e23c0"
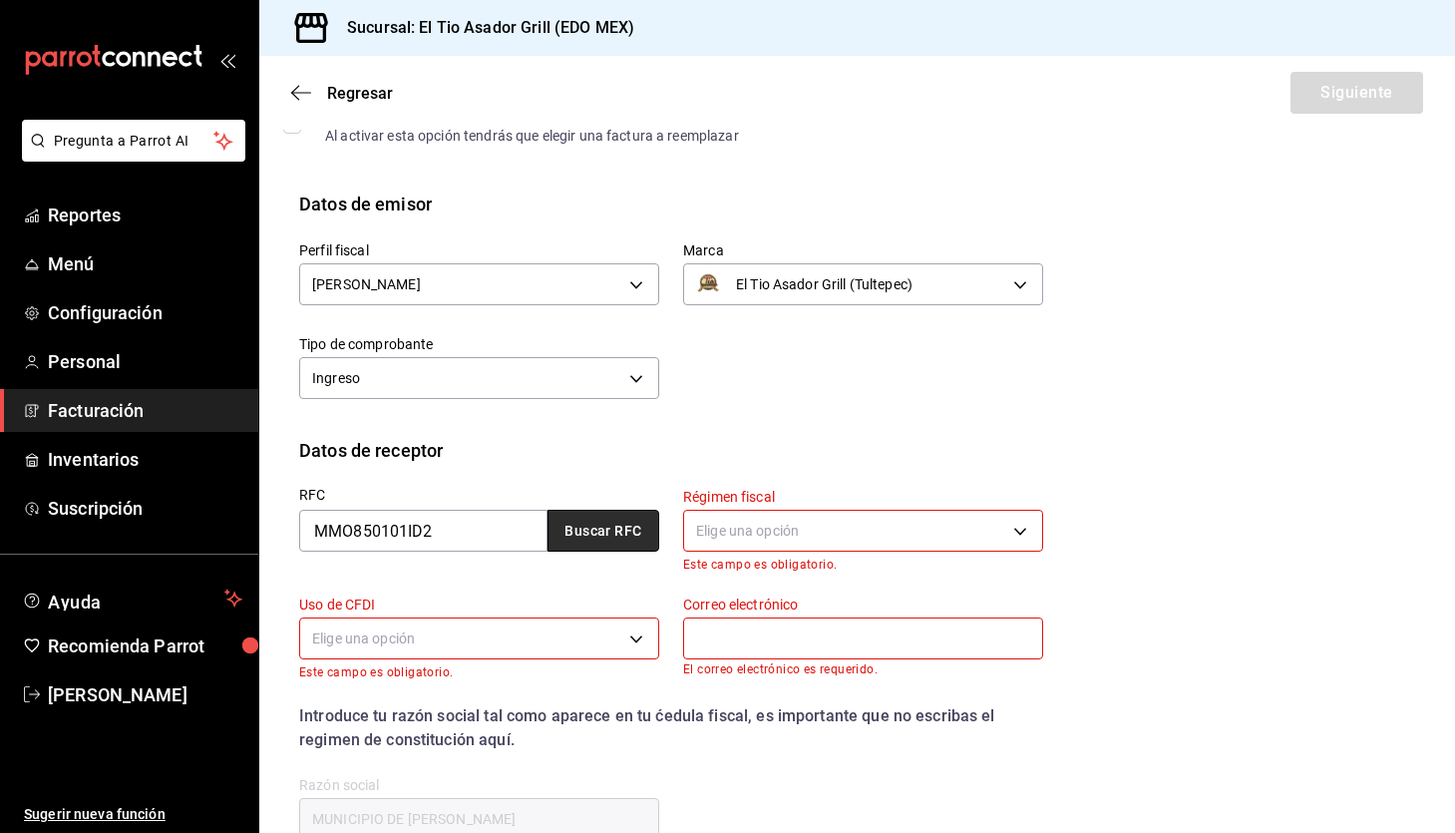
click at [637, 512] on button "Buscar RFC" at bounding box center [604, 531] width 112 height 42
type input "ei.saldana.c@gmail.com"
type input "54880"
type input "603"
type input "G03"
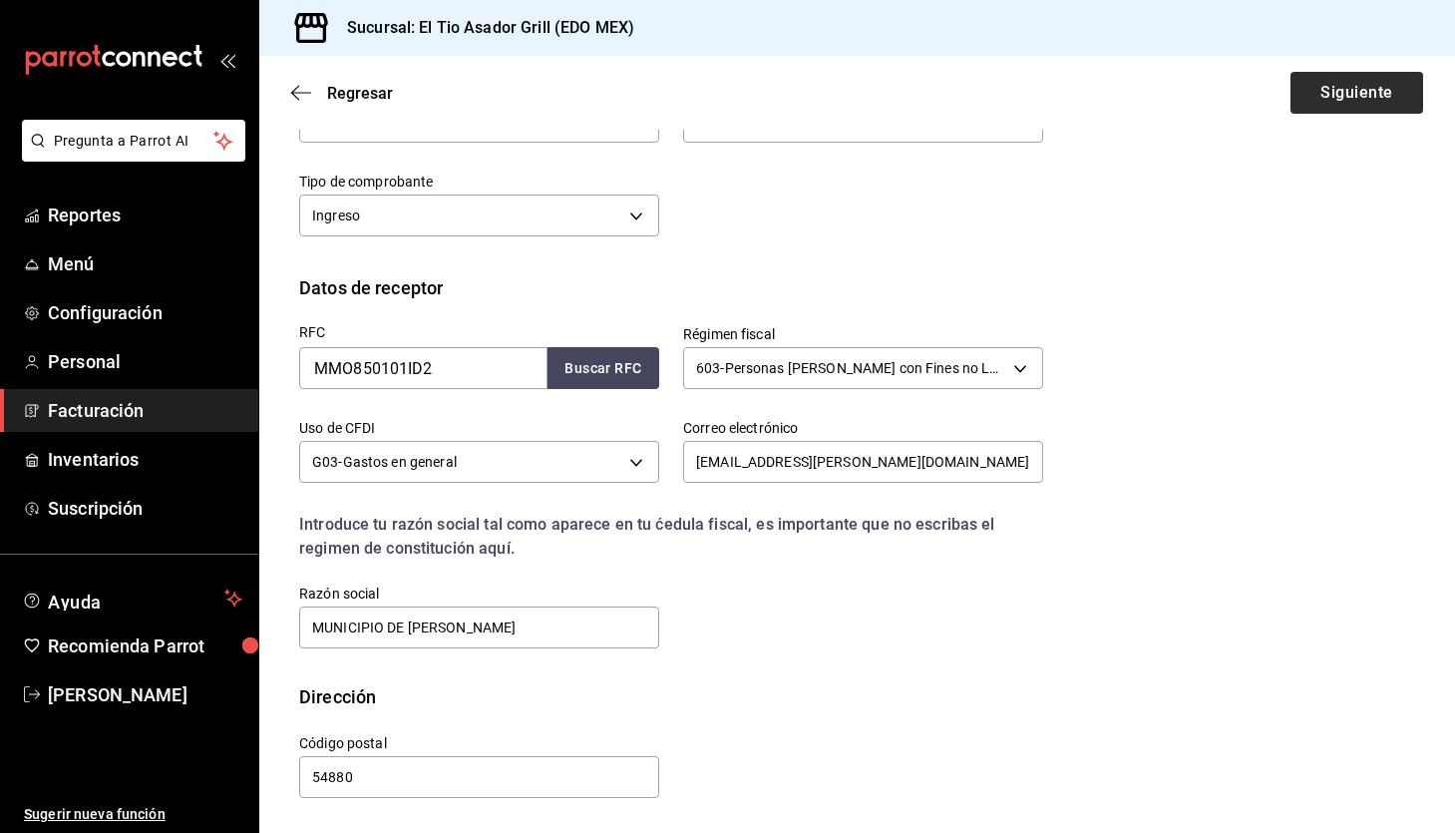
scroll to position [284, 0]
click at [1375, 89] on button "Siguiente" at bounding box center [1357, 93] width 133 height 42
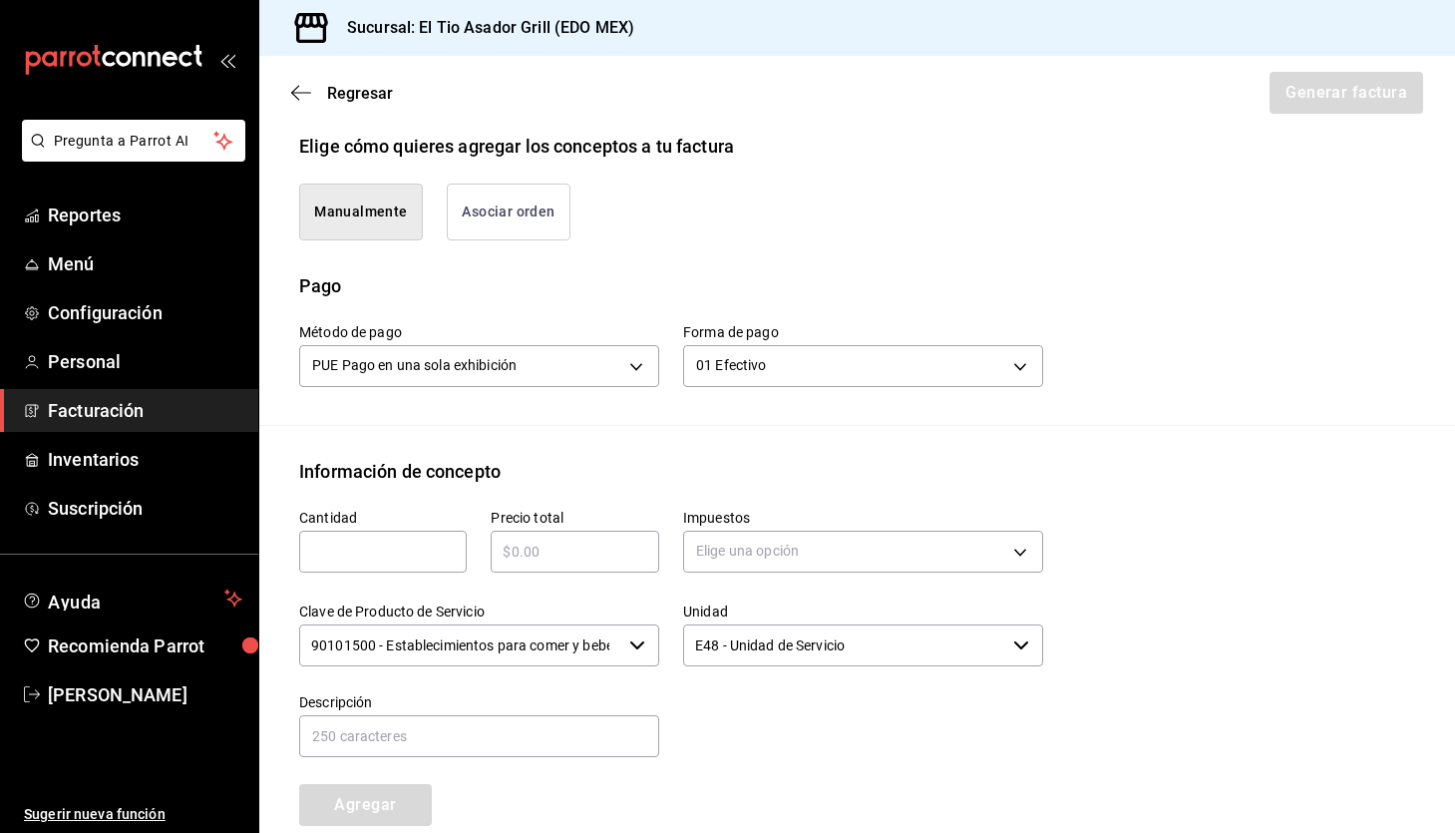
scroll to position [515, 0]
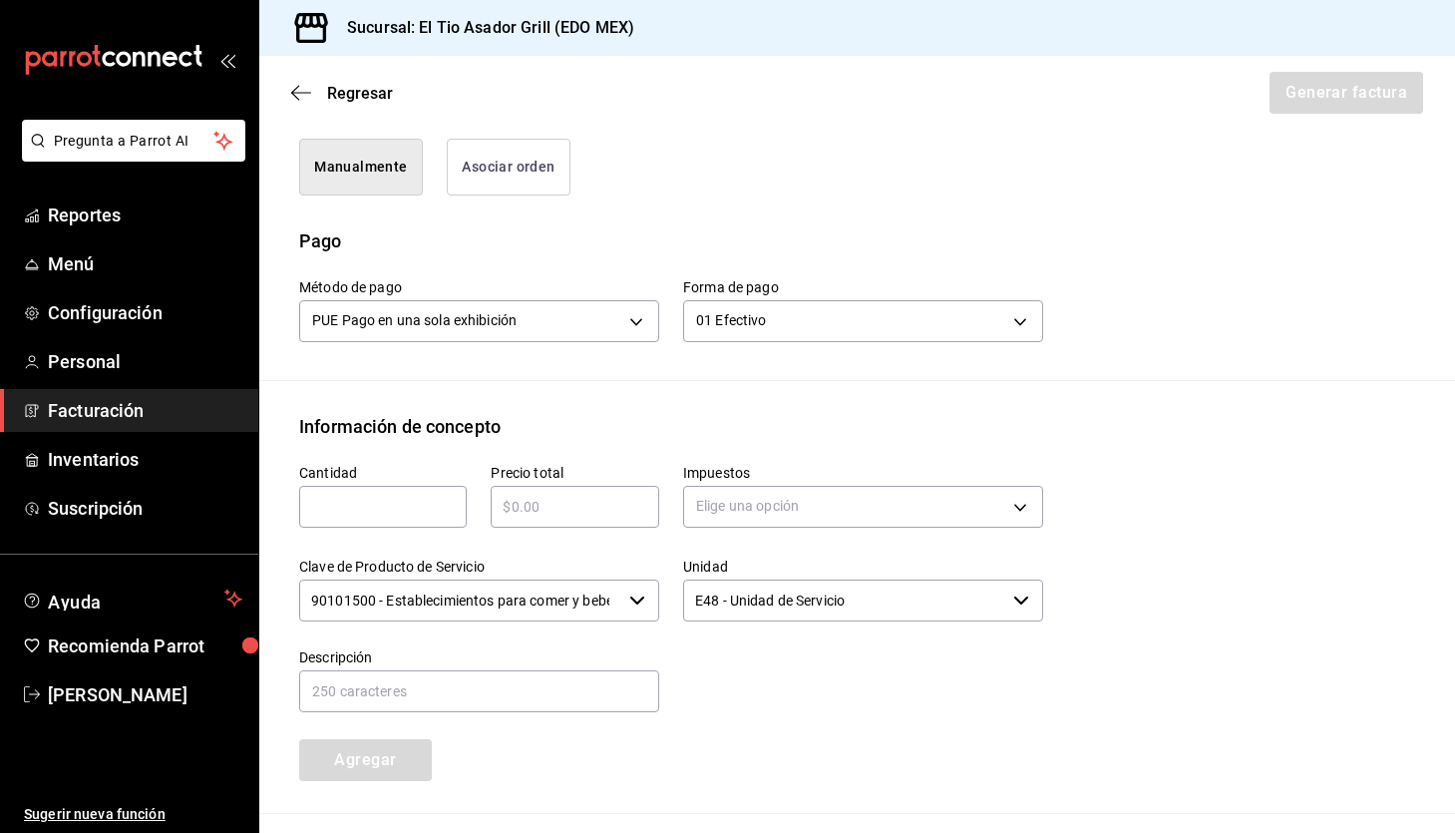
click at [408, 507] on input "text" at bounding box center [383, 507] width 168 height 24
type input "1"
type input "$1842.08"
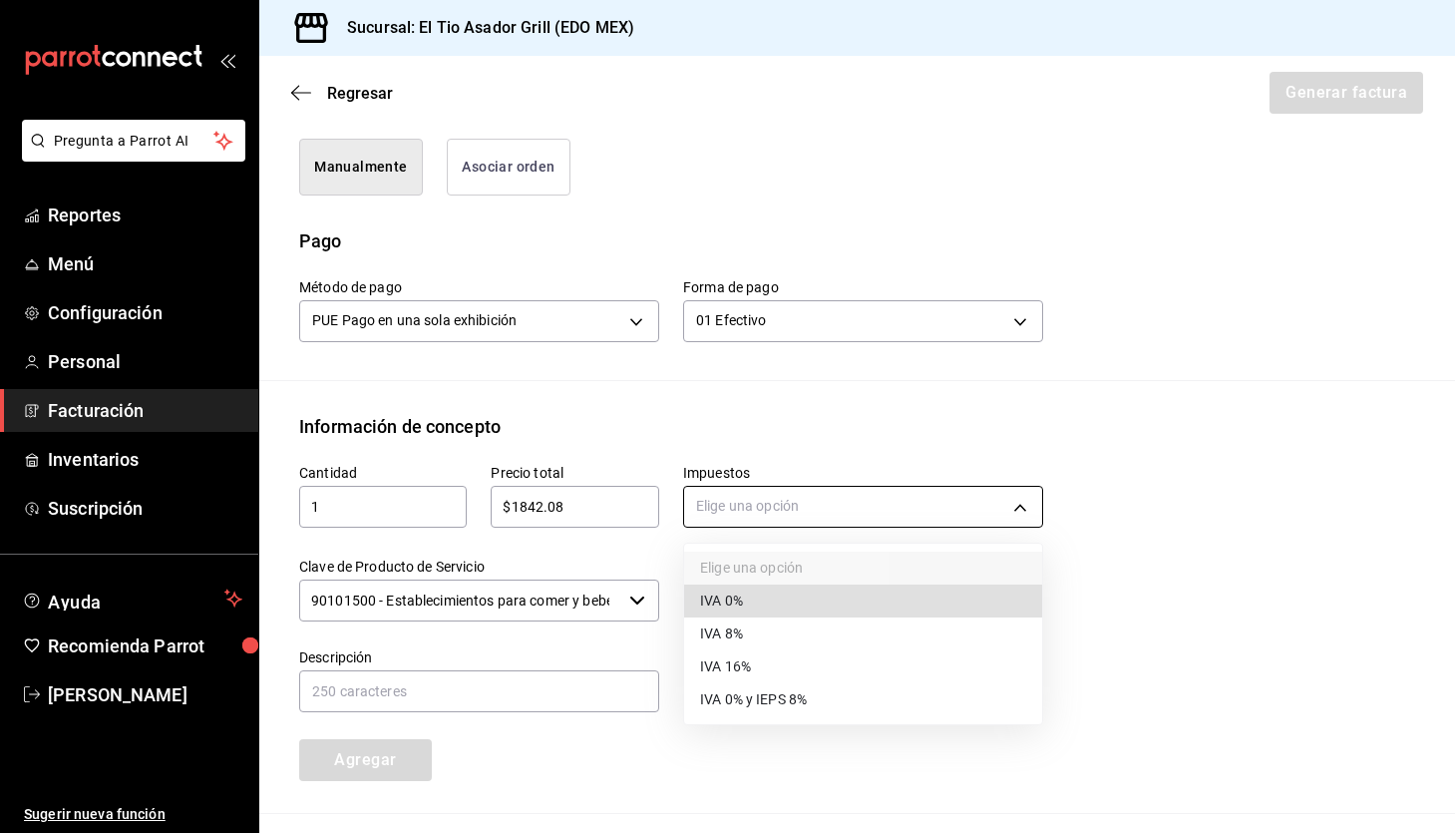
click at [841, 500] on body "Pregunta a Parrot AI Reportes Menú Configuración Personal Facturación Inventari…" at bounding box center [727, 416] width 1455 height 833
click at [765, 665] on li "IVA 16%" at bounding box center [863, 666] width 358 height 33
type input "IVA_16"
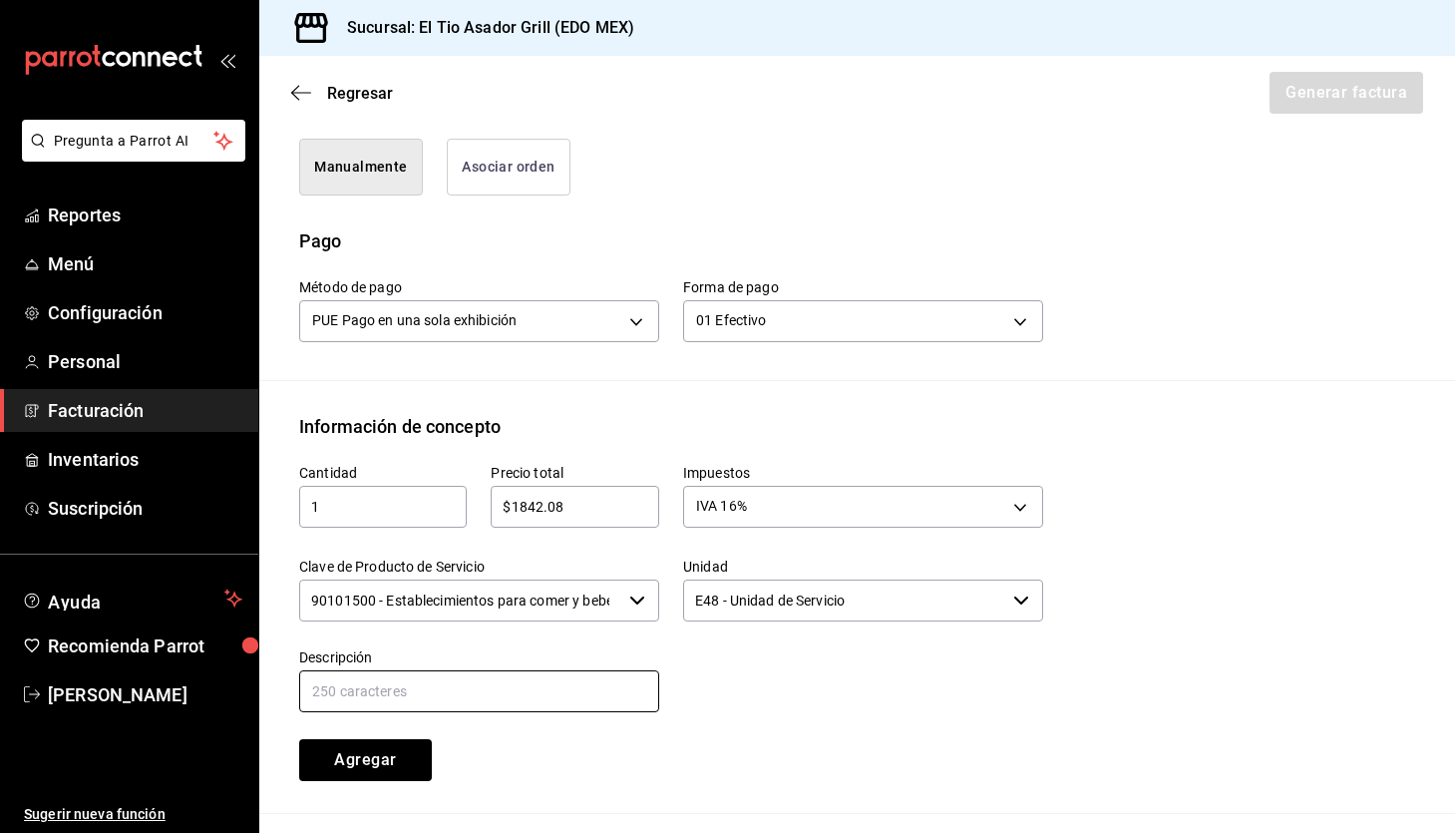
click at [576, 680] on input "text" at bounding box center [479, 691] width 360 height 42
type input "CONSUMO DE ALIMENTOS"
click at [404, 769] on button "Agregar" at bounding box center [365, 760] width 133 height 42
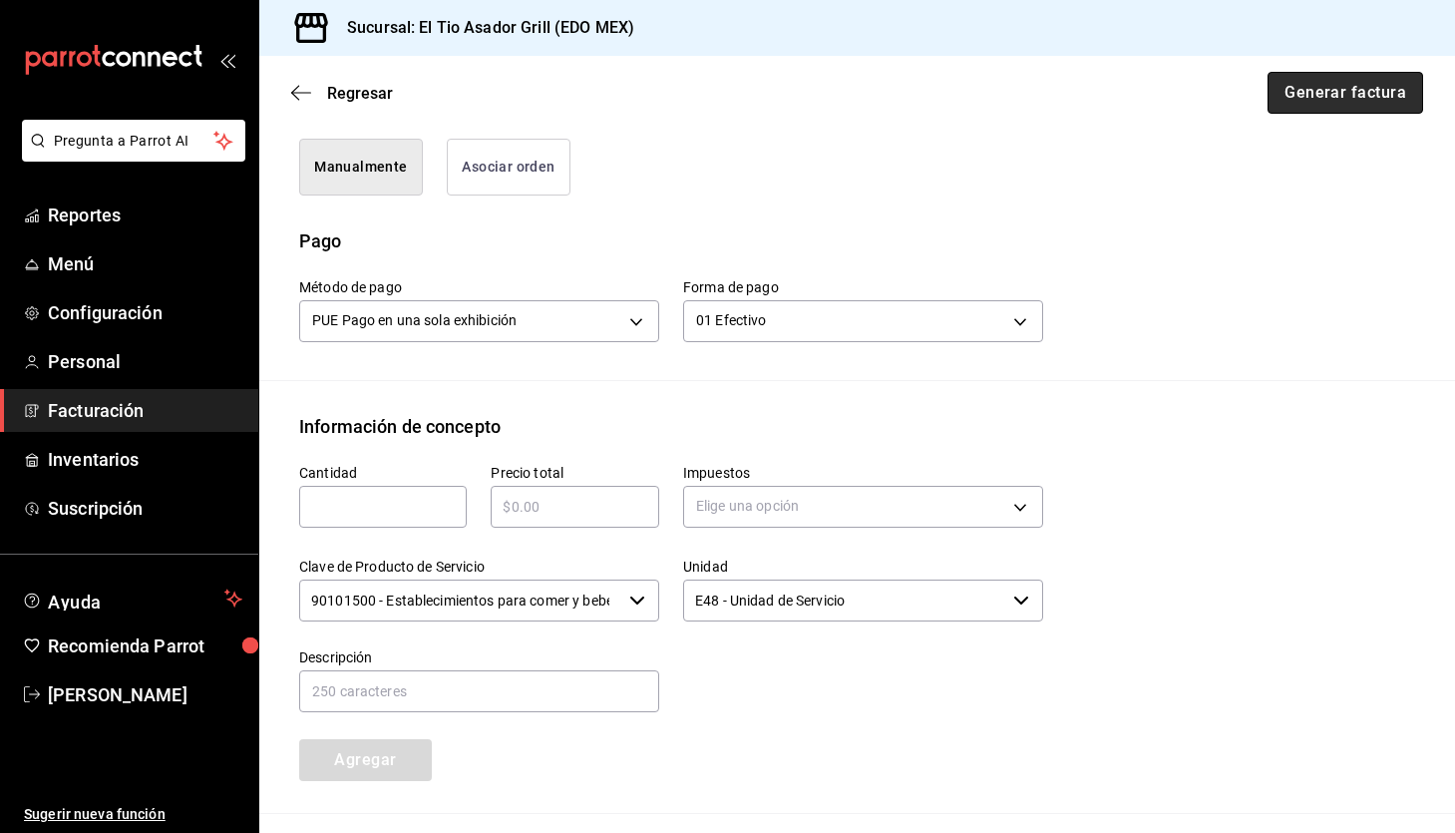
click at [1369, 90] on button "Generar factura" at bounding box center [1346, 93] width 156 height 42
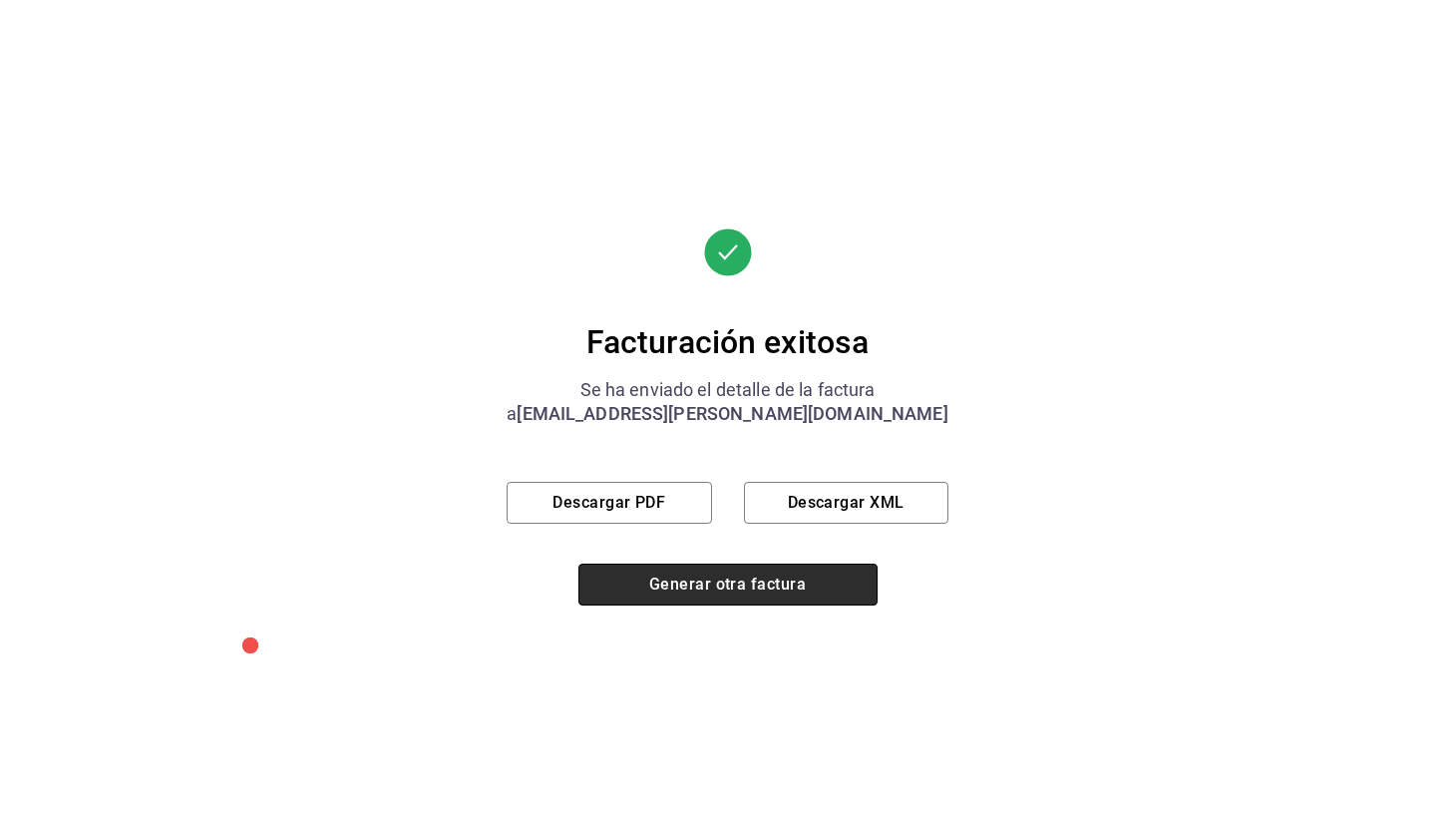
click at [755, 586] on button "Generar otra factura" at bounding box center [728, 585] width 299 height 42
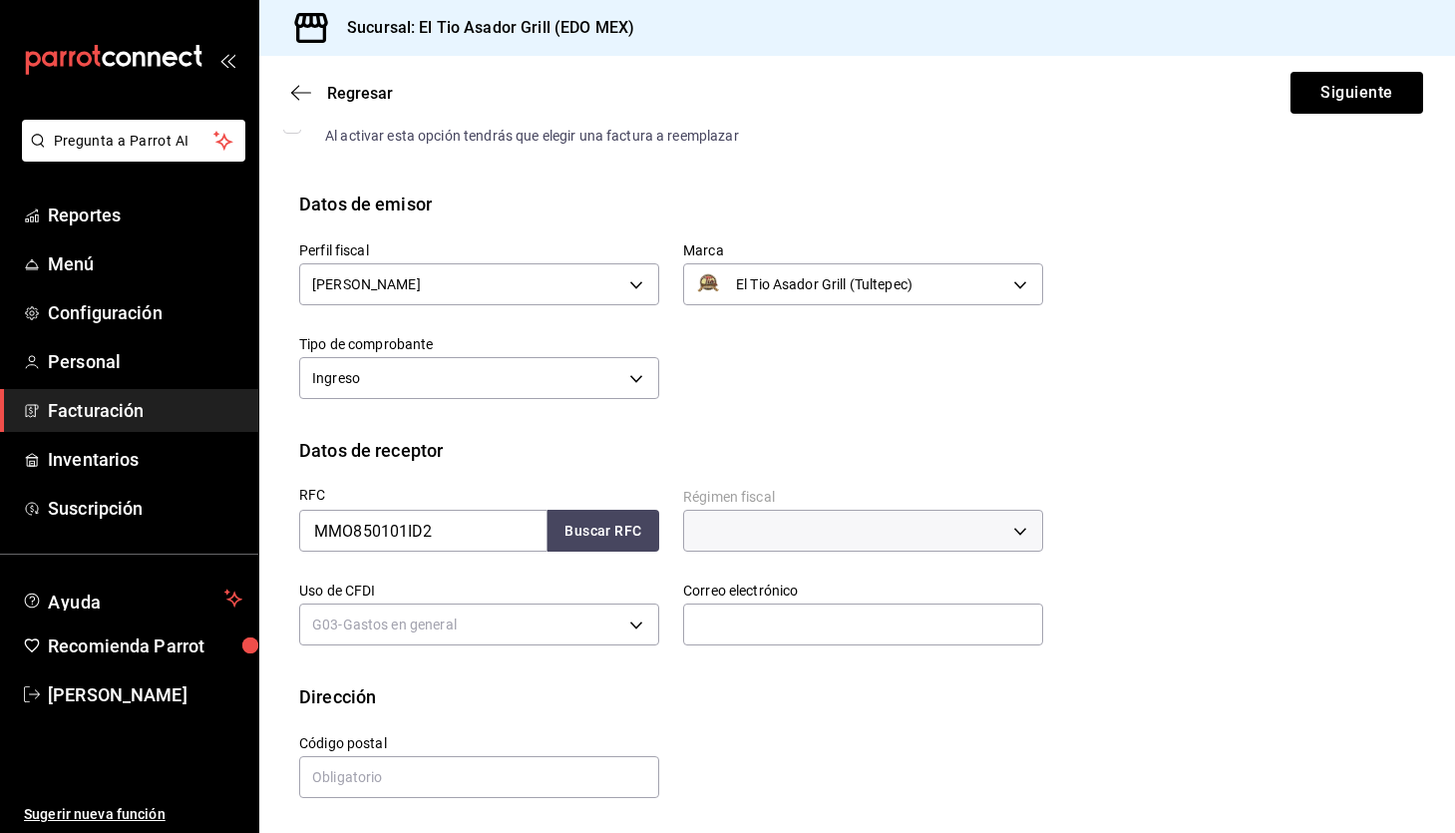
scroll to position [122, 0]
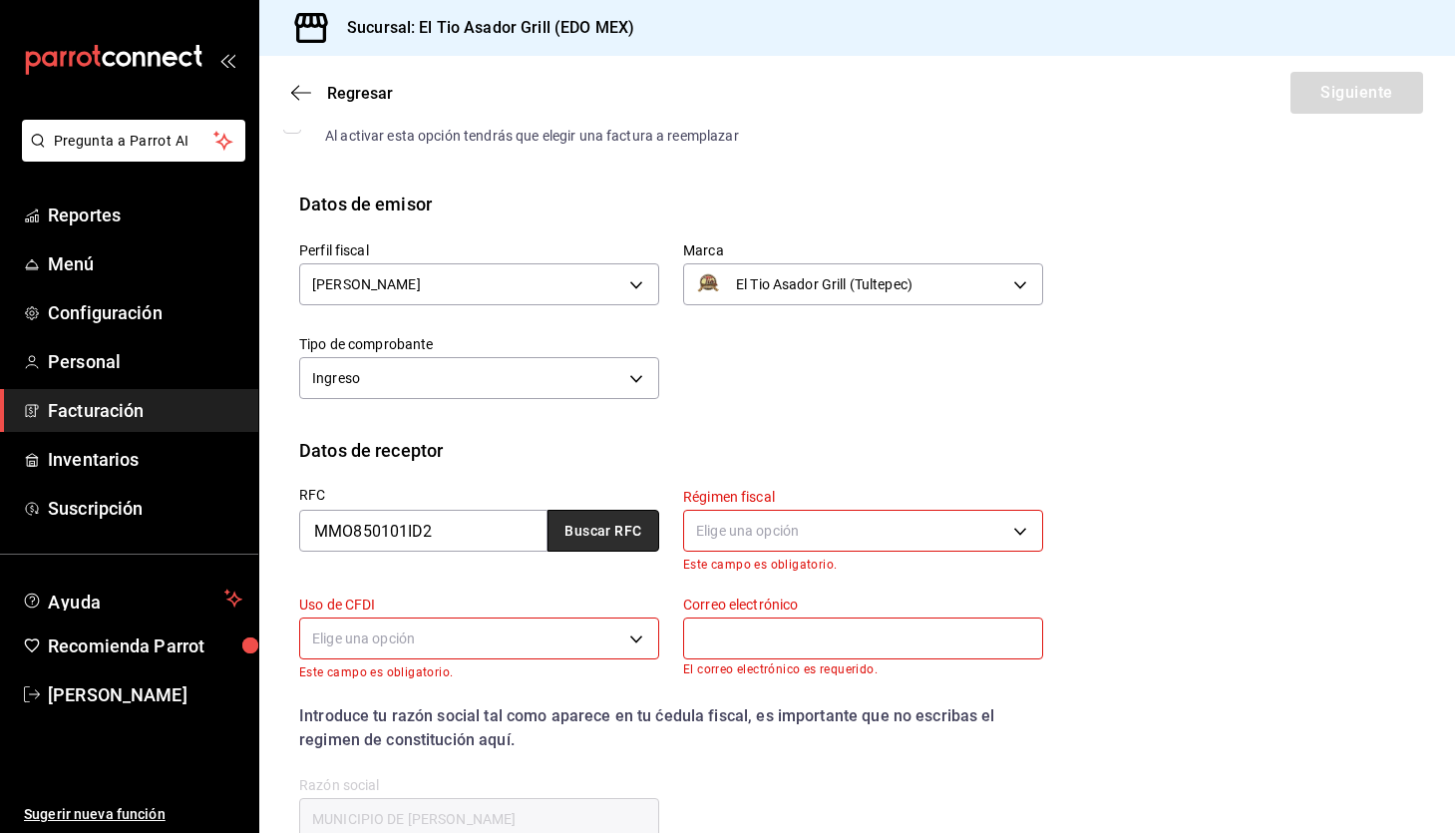
click at [624, 517] on button "Buscar RFC" at bounding box center [604, 531] width 112 height 42
type input "ei.saldana.c@gmail.com"
type input "54880"
type input "603"
type input "G03"
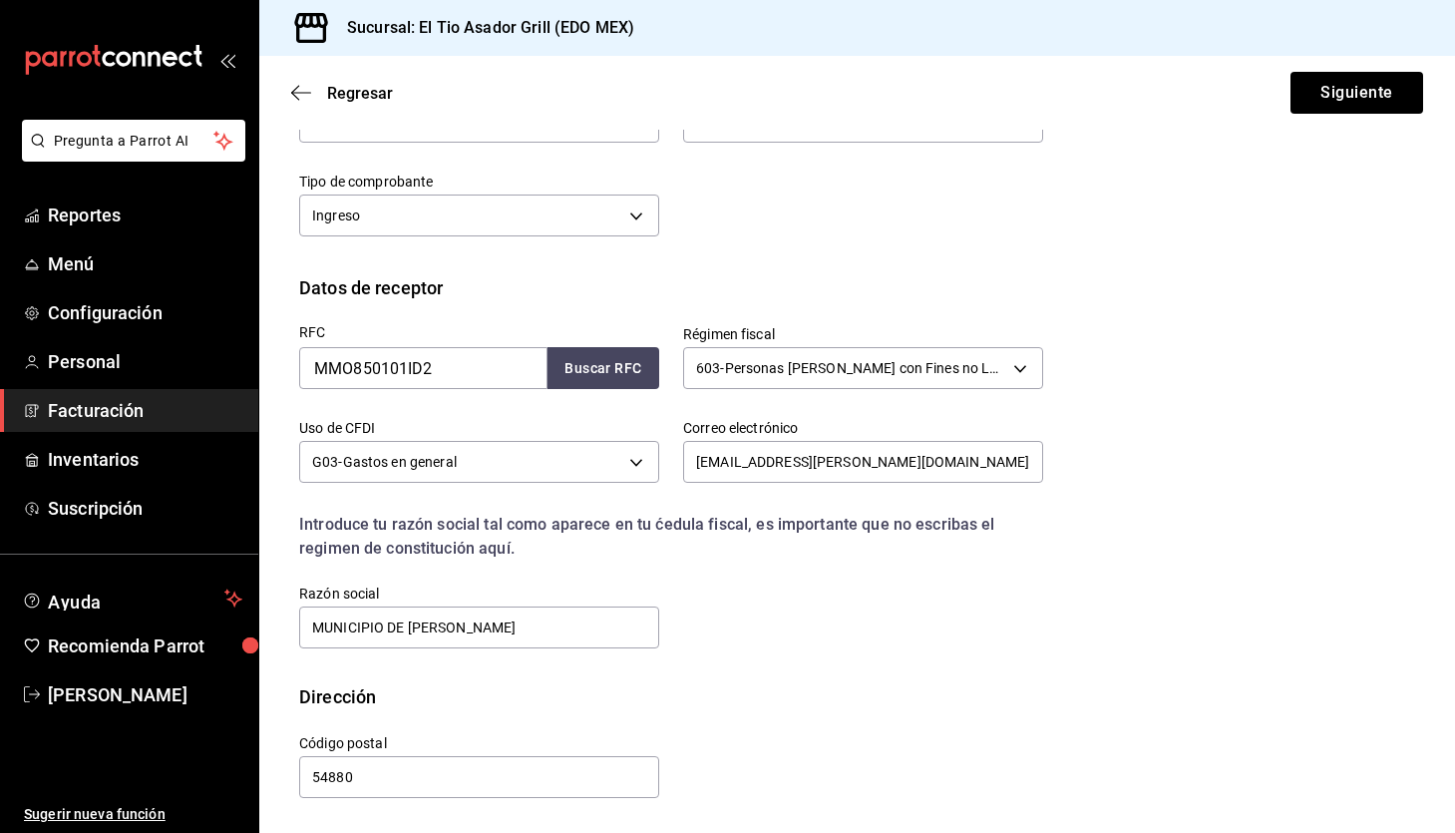
scroll to position [284, 0]
click at [1351, 83] on button "Siguiente" at bounding box center [1357, 93] width 133 height 42
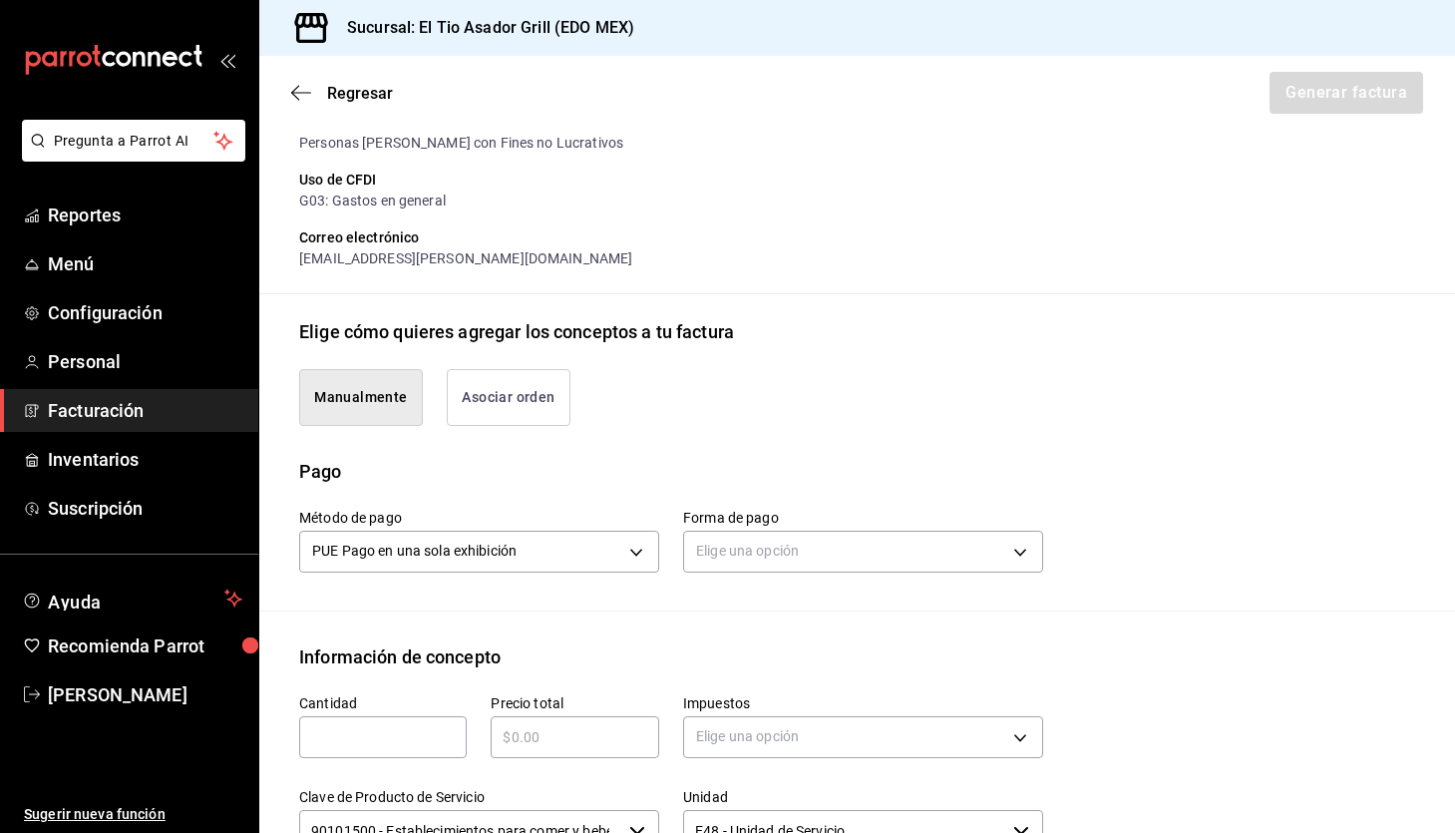
scroll to position [325, 0]
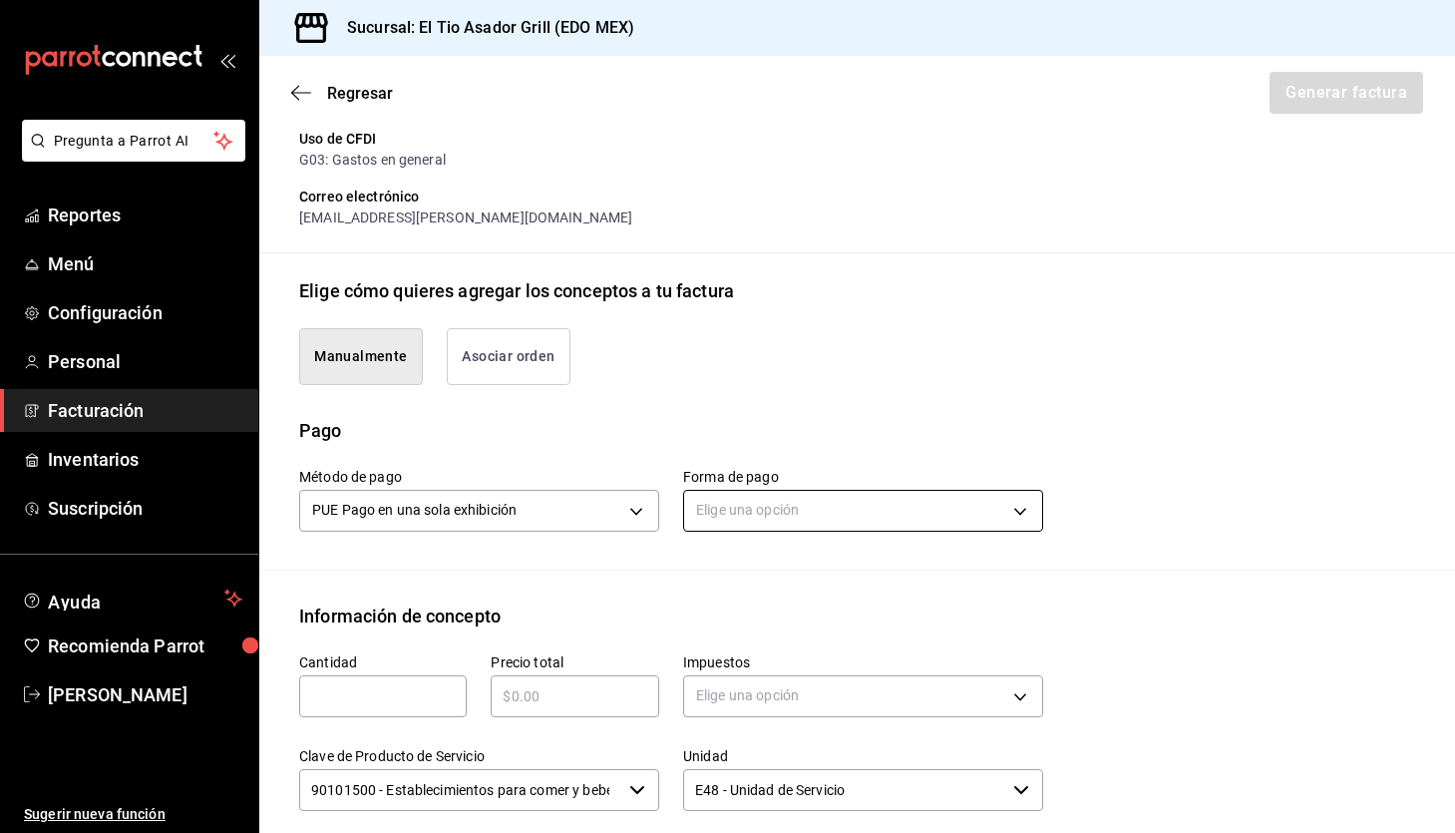
click at [800, 499] on body "Pregunta a Parrot AI Reportes Menú Configuración Personal Facturación Inventari…" at bounding box center [727, 416] width 1455 height 833
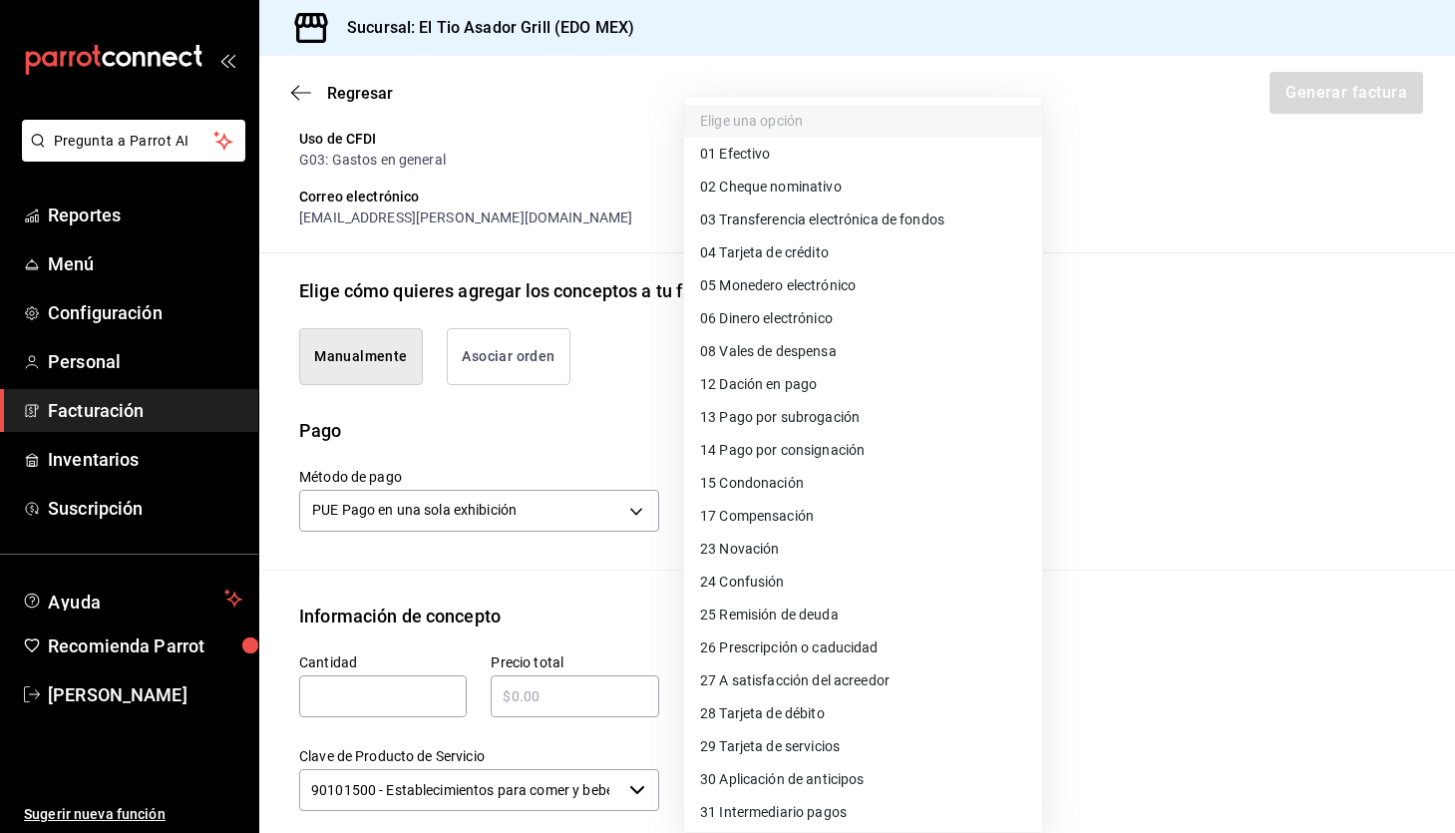
click at [848, 156] on li "01 Efectivo" at bounding box center [863, 154] width 358 height 33
type input "01"
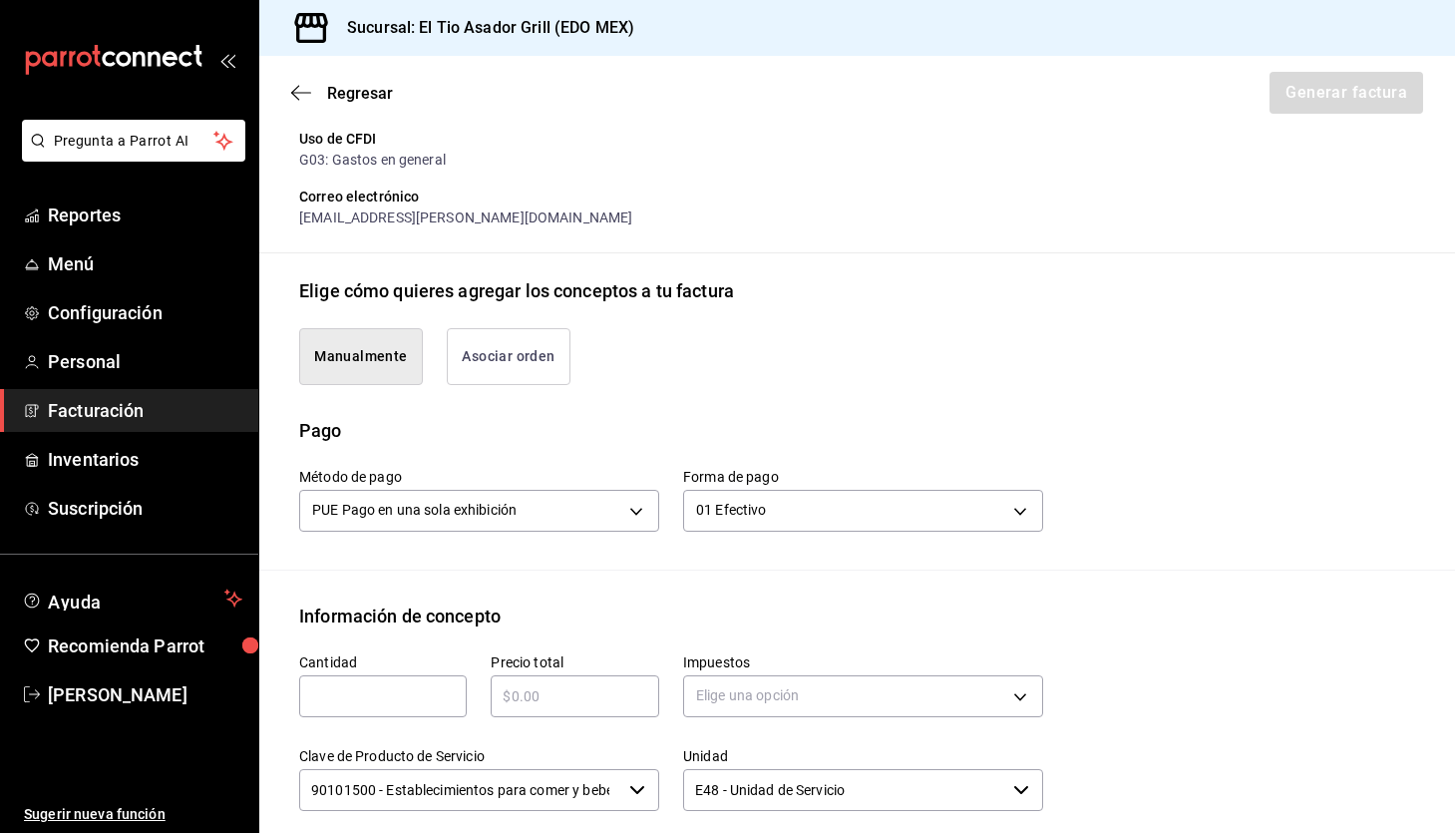
click at [358, 694] on input "text" at bounding box center [383, 696] width 168 height 24
type input "1"
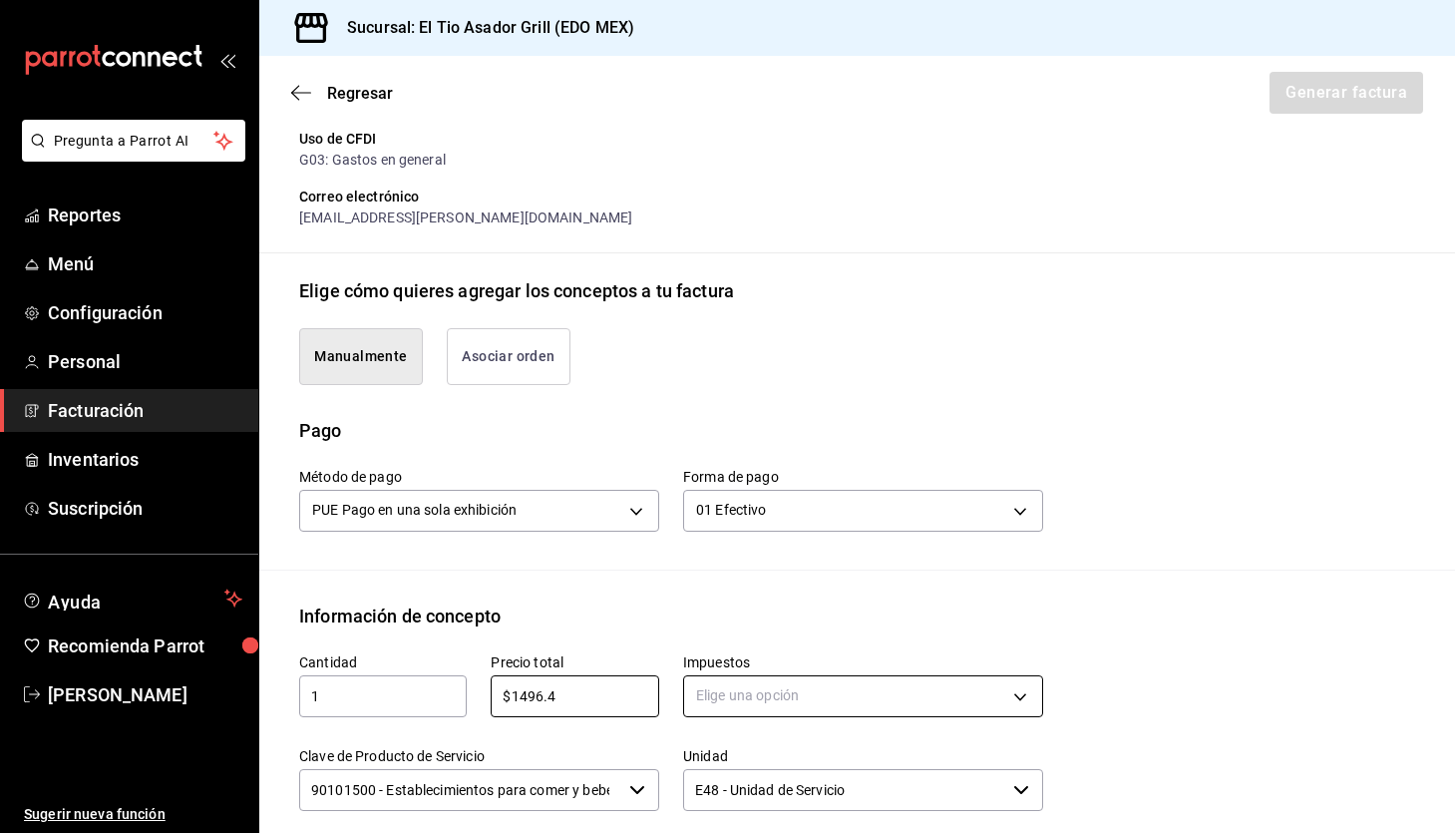
type input "$1496.4"
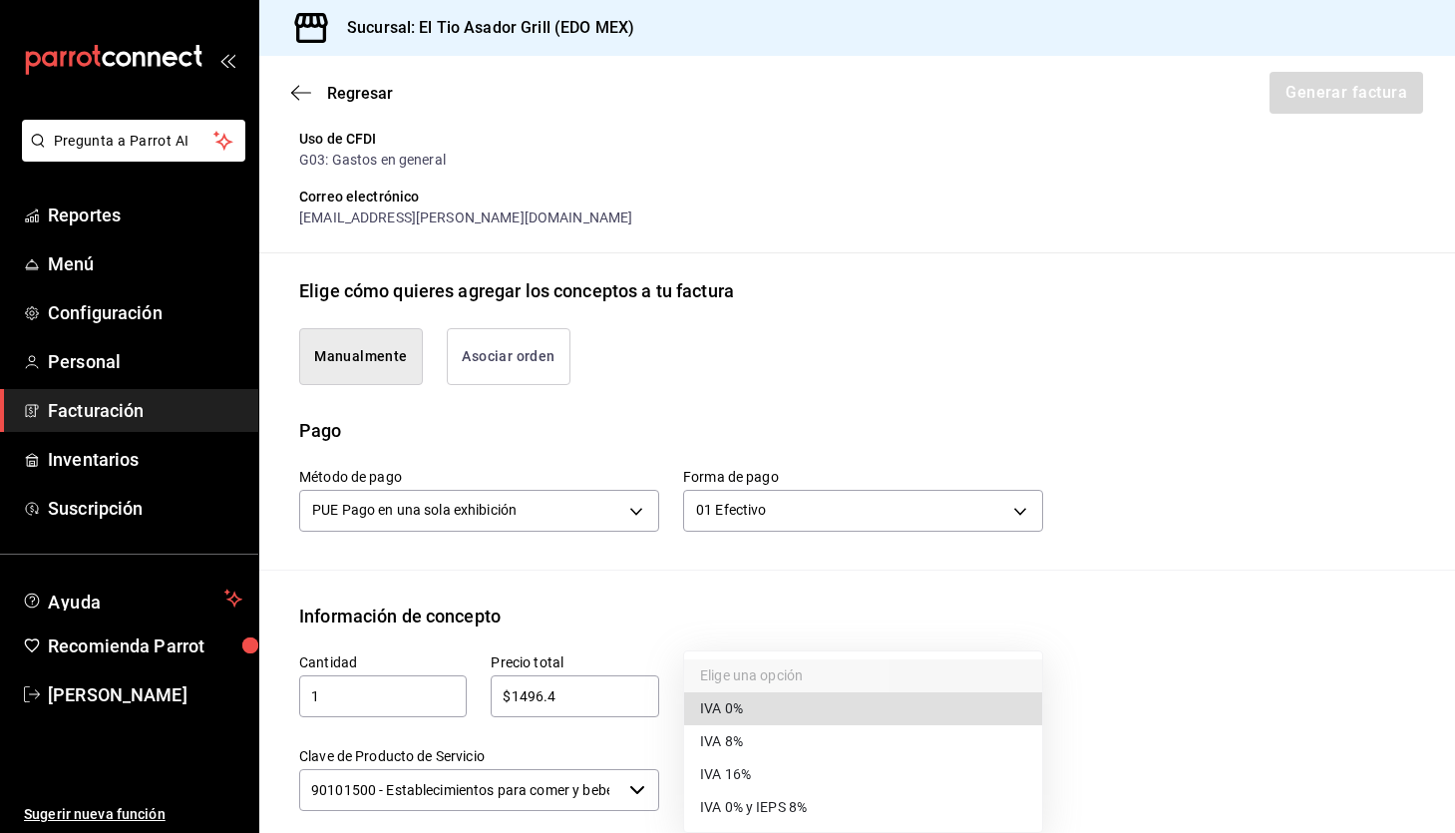
click at [748, 705] on body "Pregunta a Parrot AI Reportes Menú Configuración Personal Facturación Inventari…" at bounding box center [727, 416] width 1455 height 833
click at [746, 762] on li "IVA 16%" at bounding box center [863, 774] width 358 height 33
type input "IVA_16"
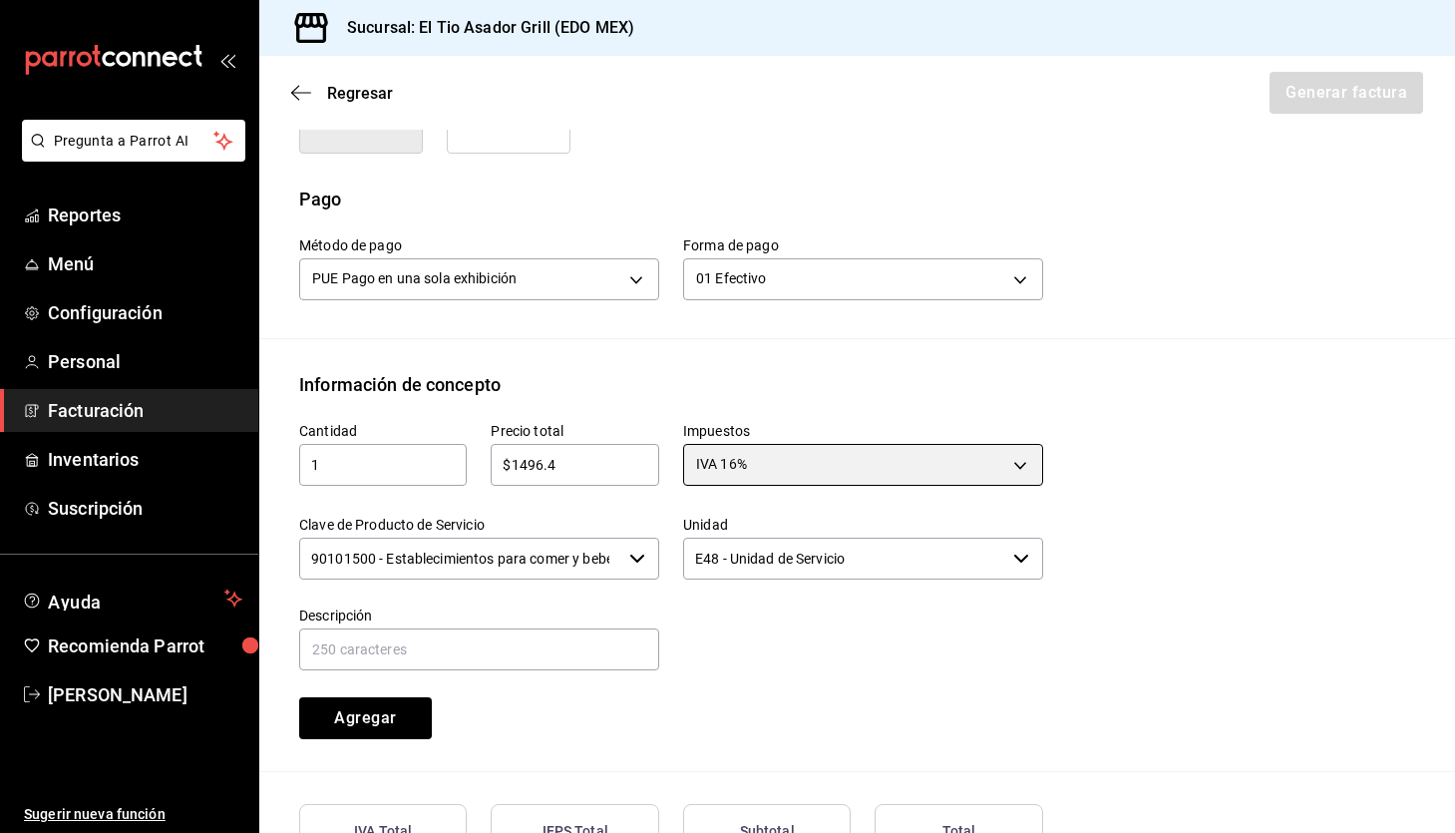
scroll to position [558, 0]
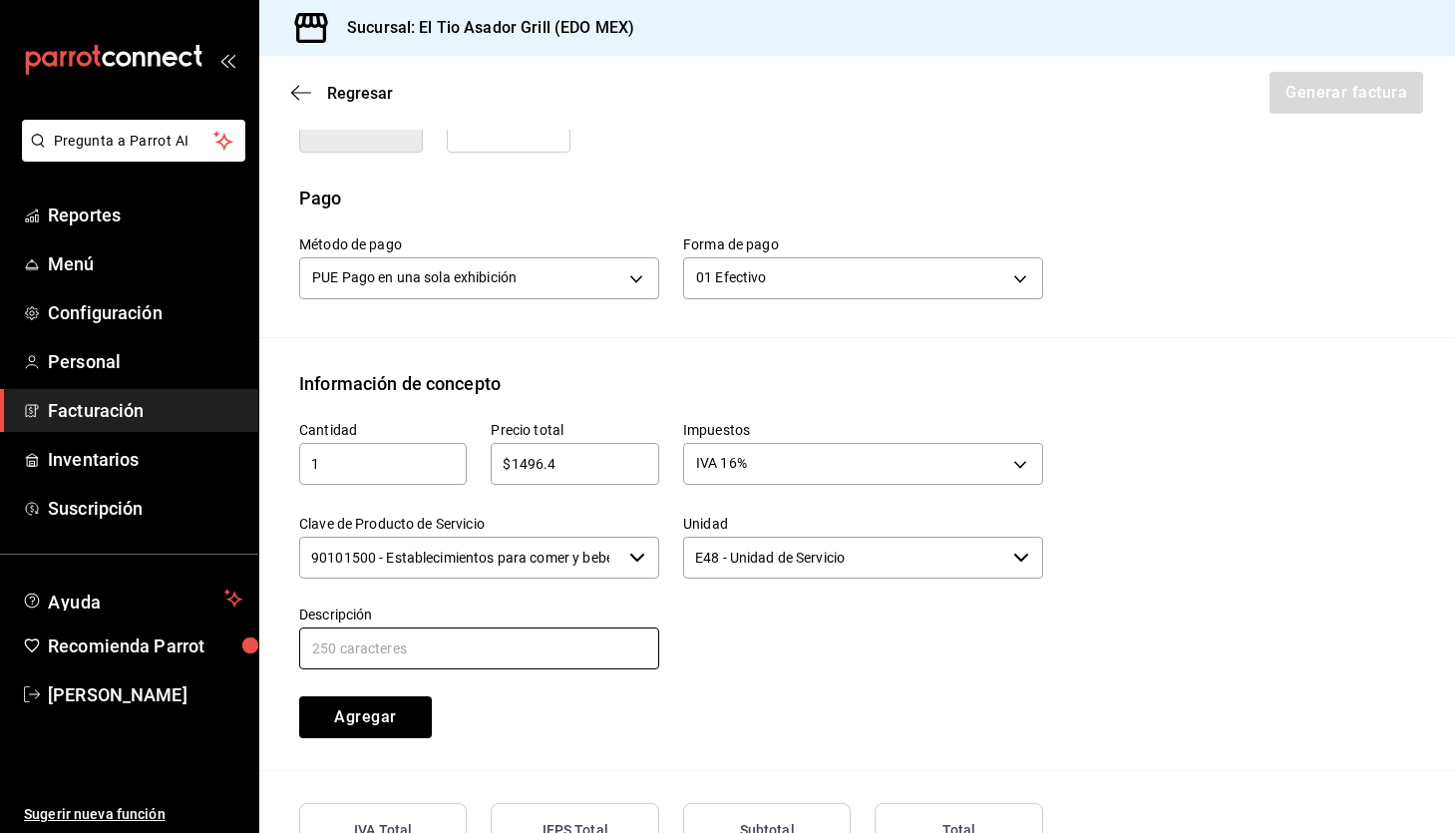
click at [499, 666] on input "text" at bounding box center [479, 648] width 360 height 42
type input "CONSUMO DE ALIMENTOS"
click at [388, 721] on button "Agregar" at bounding box center [365, 717] width 133 height 42
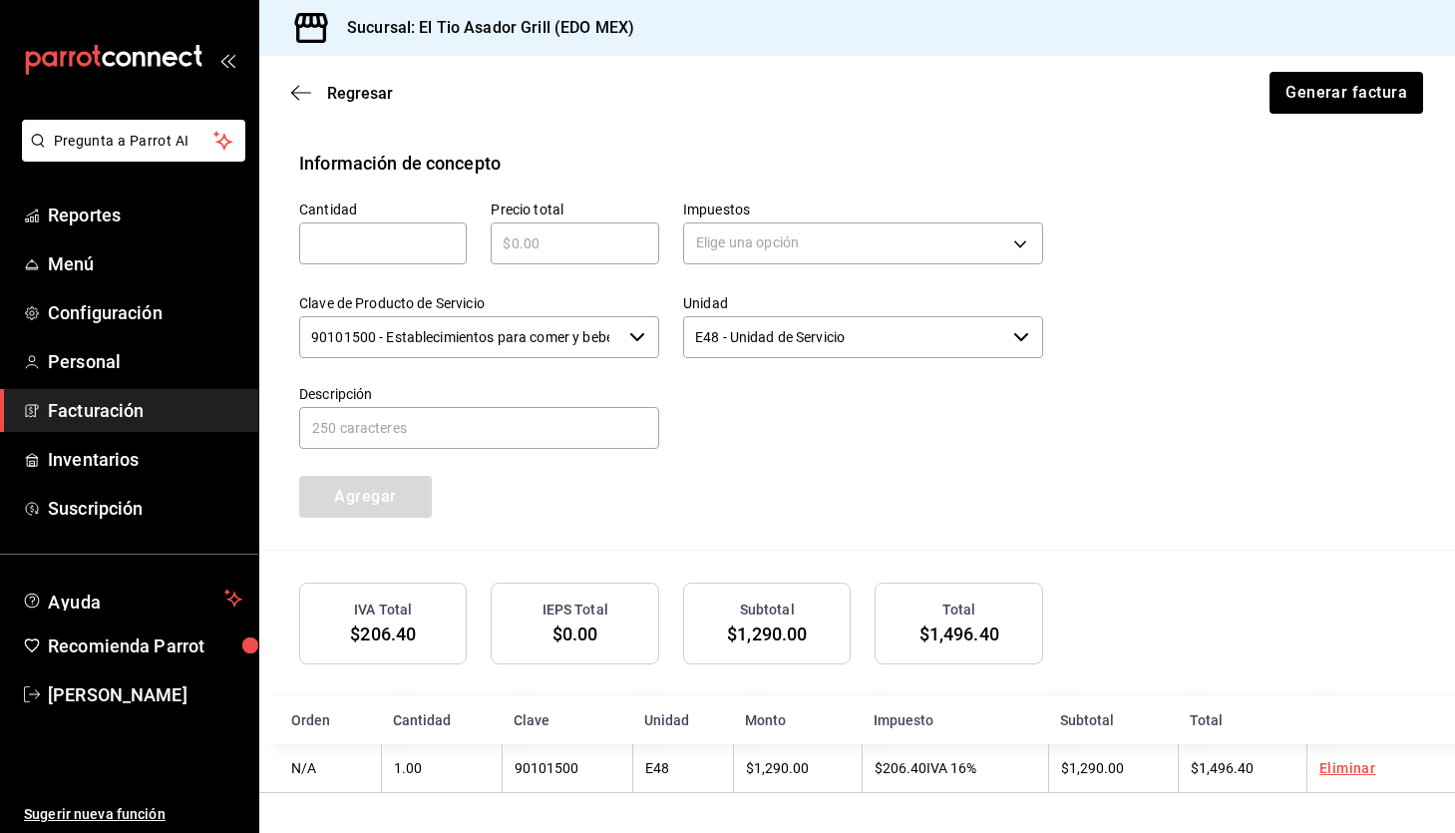
scroll to position [777, 0]
click at [1369, 90] on button "Generar factura" at bounding box center [1346, 93] width 156 height 42
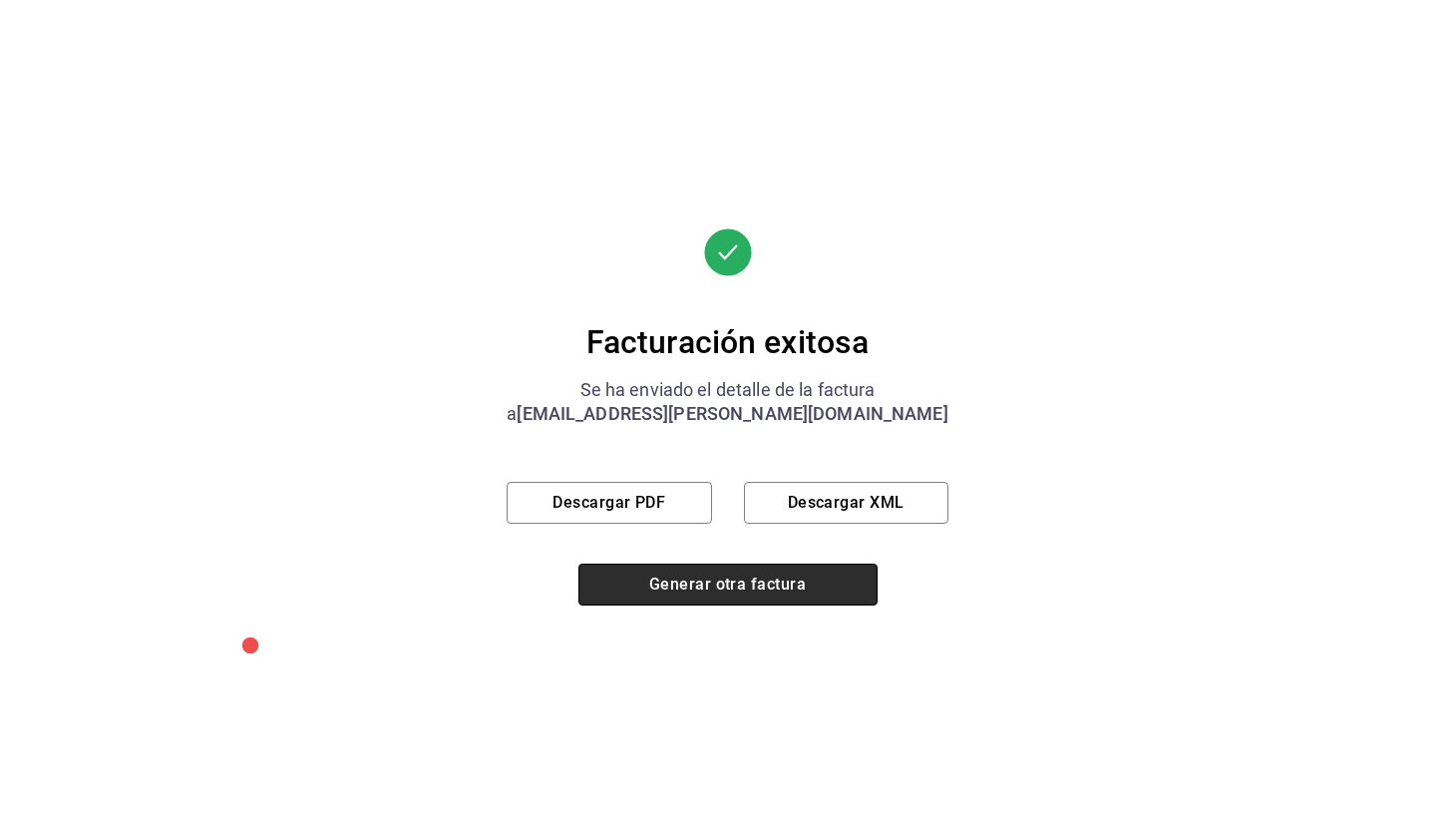
click at [790, 572] on button "Generar otra factura" at bounding box center [728, 585] width 299 height 42
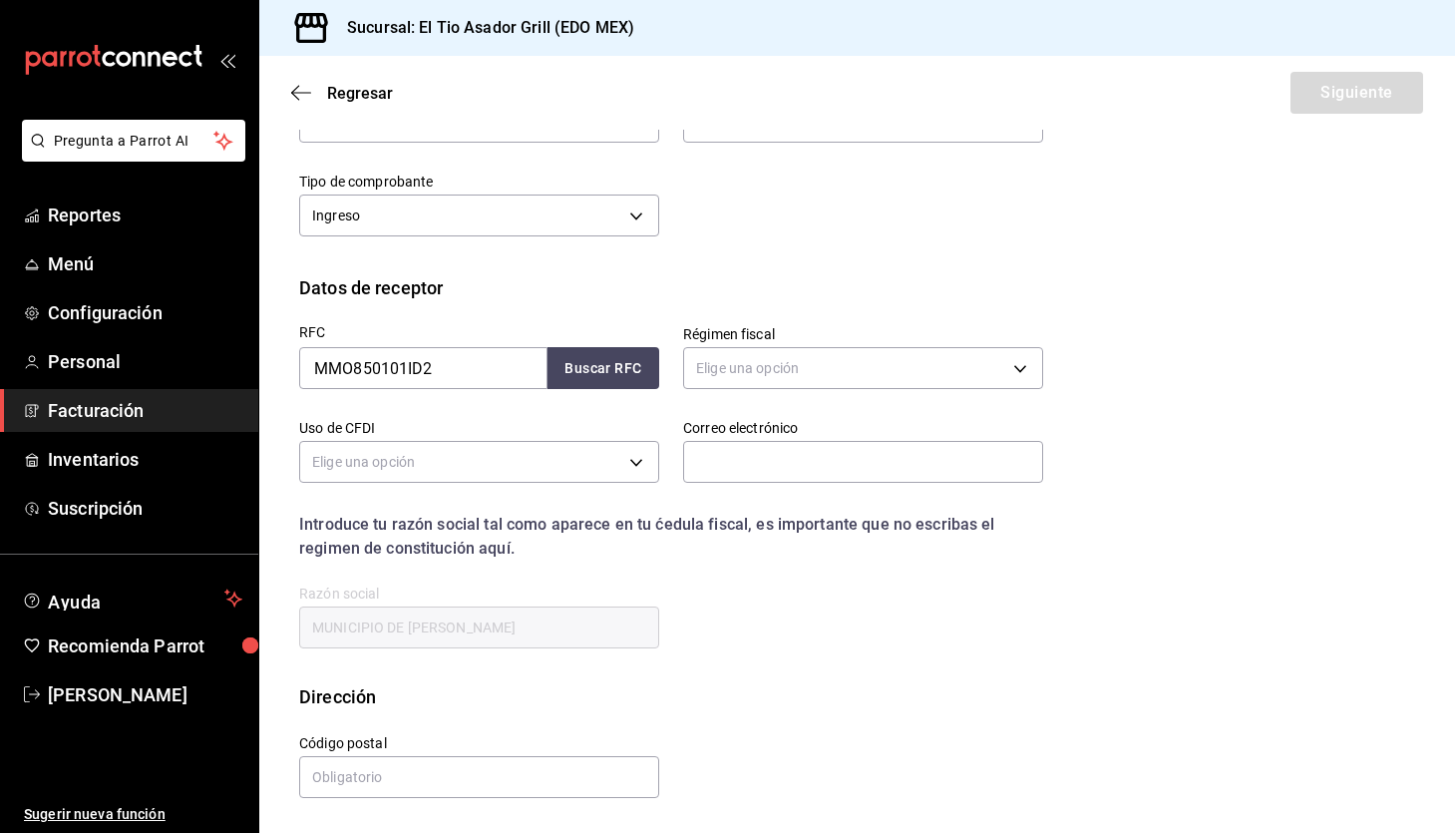
scroll to position [122, 0]
